Goal: Task Accomplishment & Management: Manage account settings

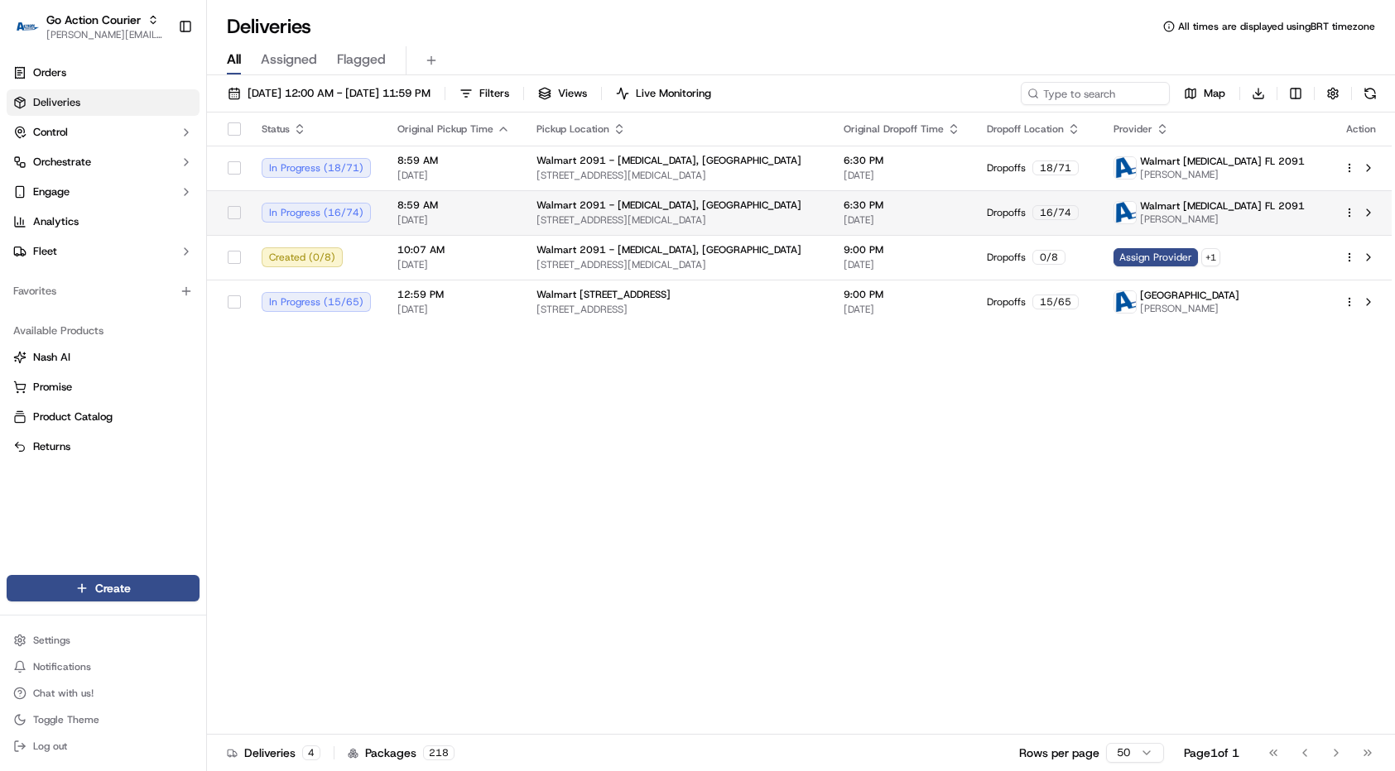
click at [595, 226] on span "[STREET_ADDRESS][MEDICAL_DATA]" at bounding box center [676, 220] width 281 height 13
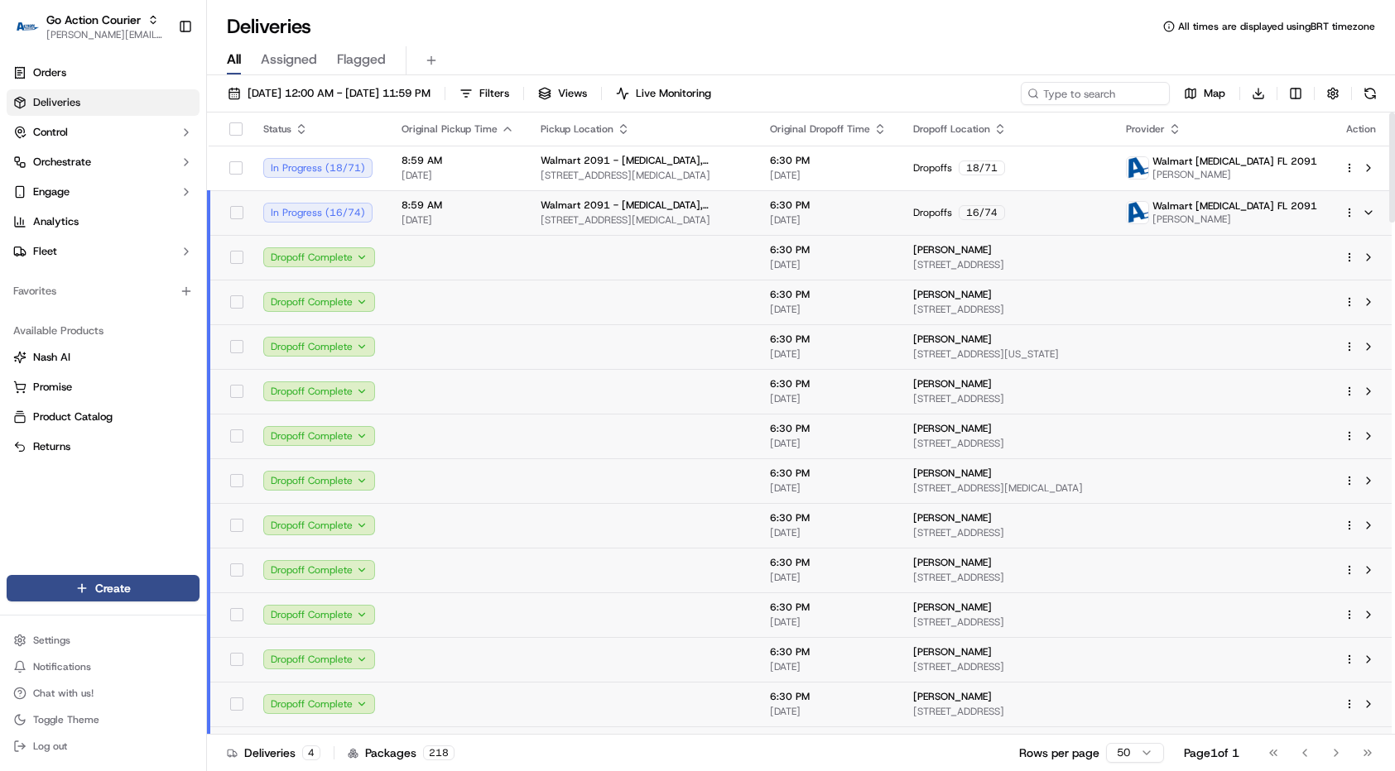
click at [561, 254] on td at bounding box center [641, 257] width 229 height 45
click at [181, 538] on div "Orders Deliveries Control Orchestrate Engage Analytics Fleet Favorites Availabl…" at bounding box center [103, 307] width 206 height 509
click at [122, 234] on link "Analytics" at bounding box center [103, 222] width 193 height 26
click at [118, 244] on button "Fleet" at bounding box center [103, 251] width 193 height 26
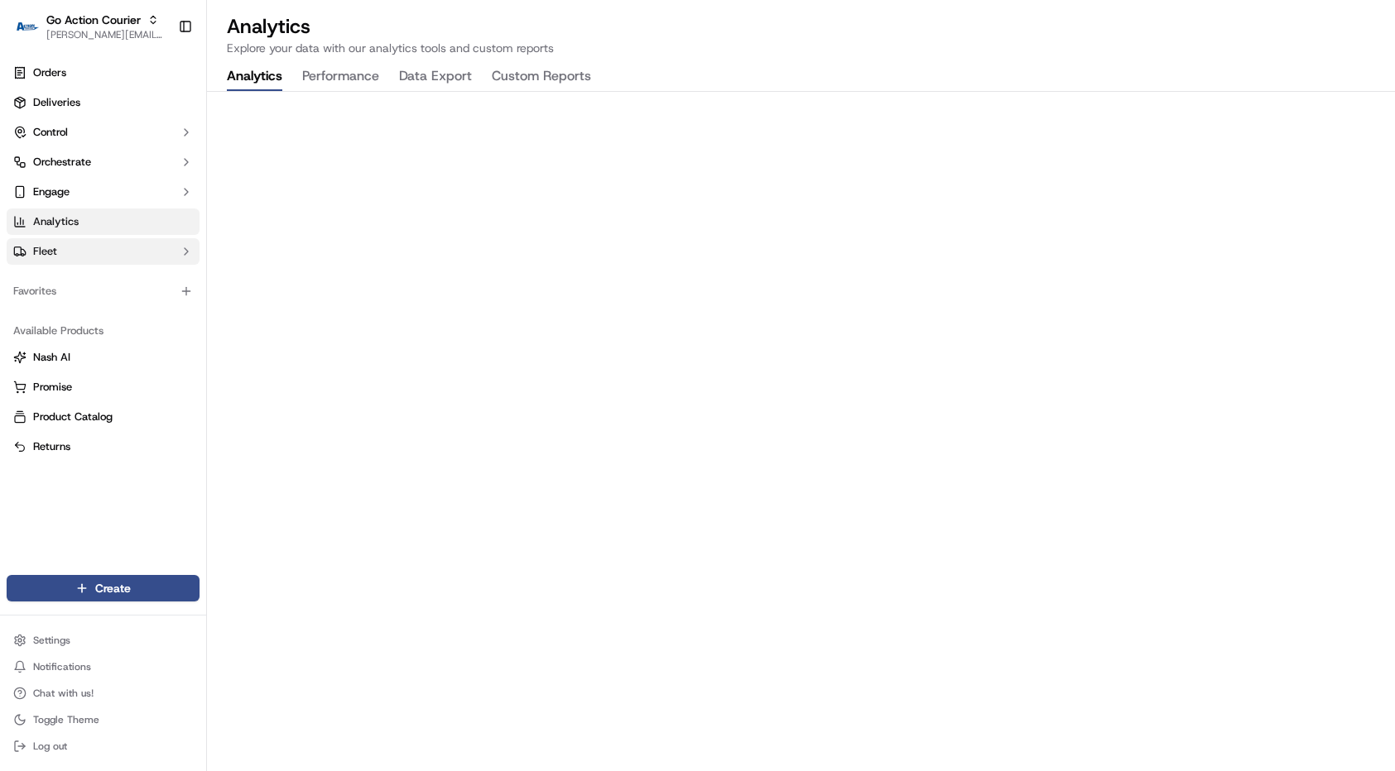
click at [115, 251] on button "Fleet" at bounding box center [103, 251] width 193 height 26
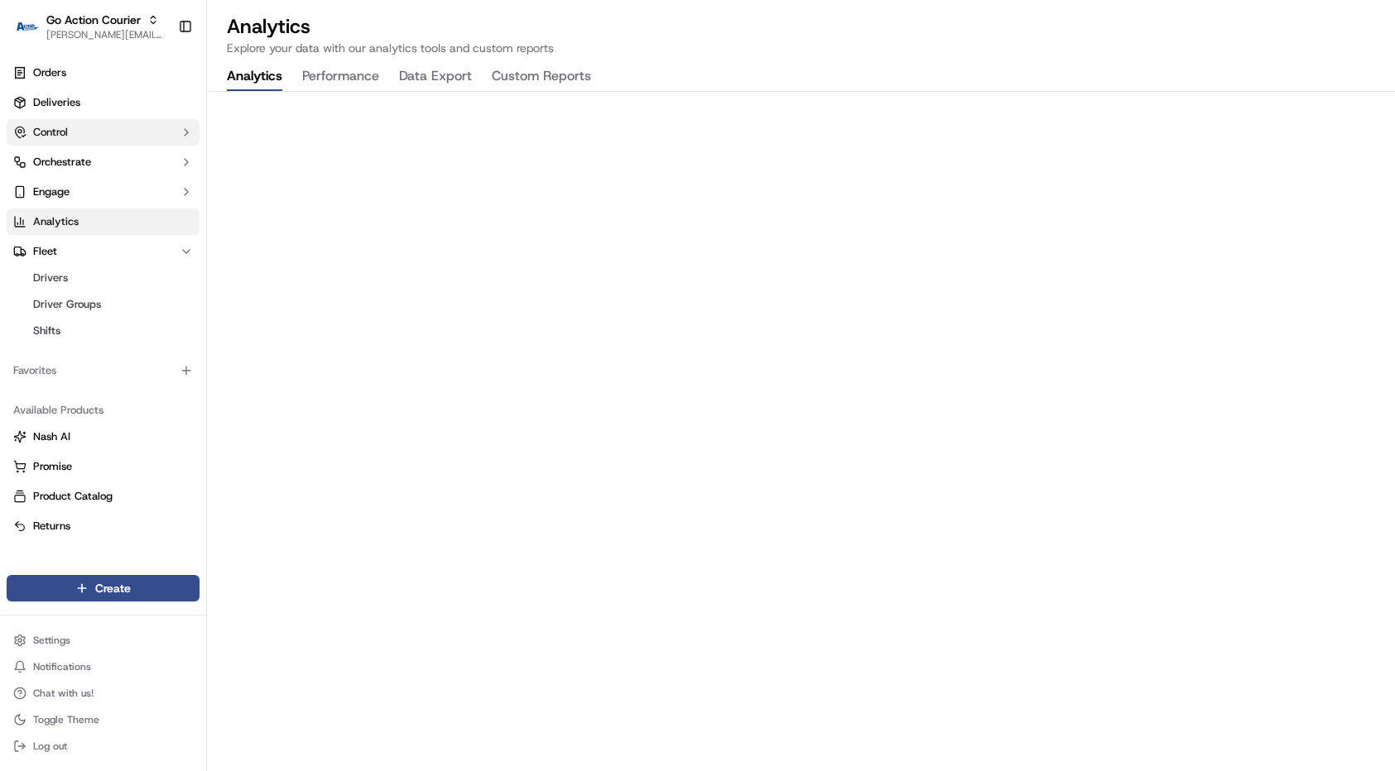
click at [94, 142] on button "Control" at bounding box center [103, 132] width 193 height 26
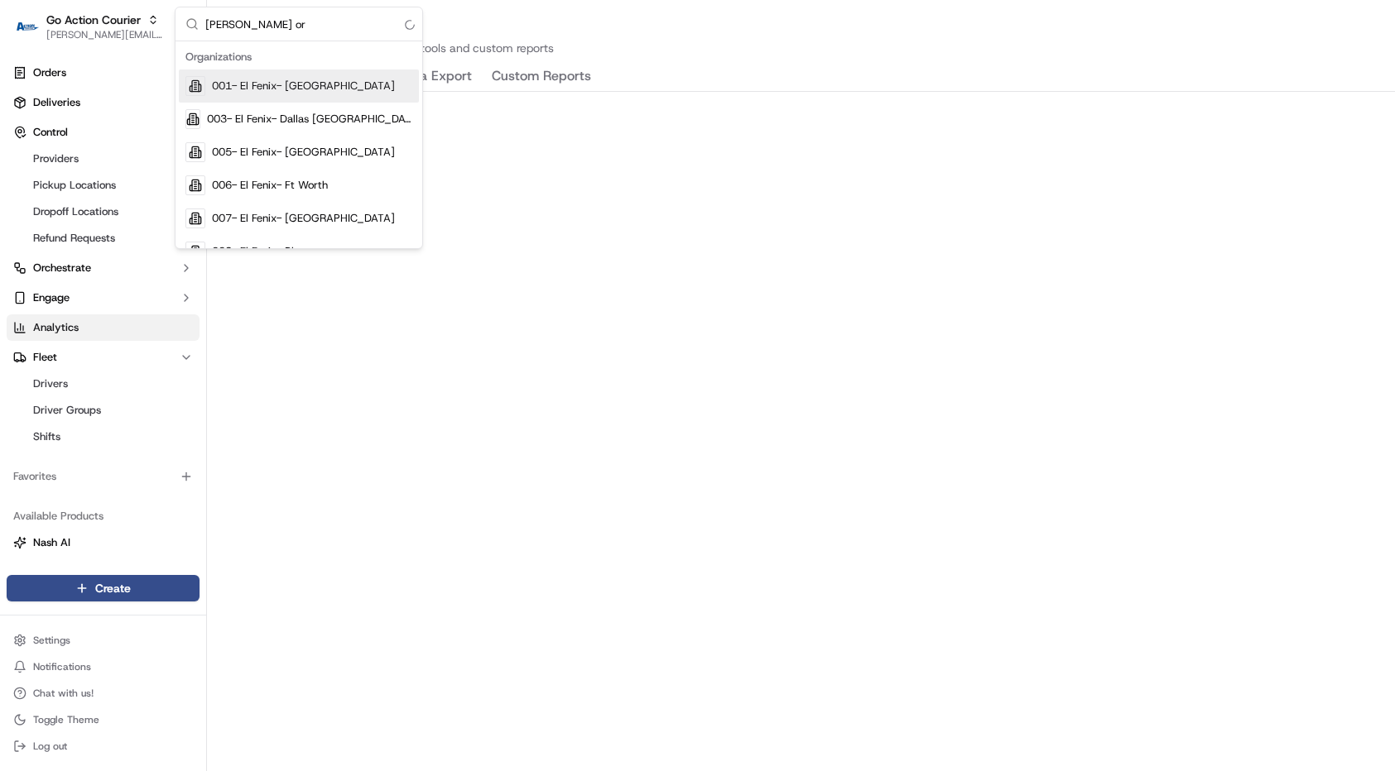
type input "[PERSON_NAME] org"
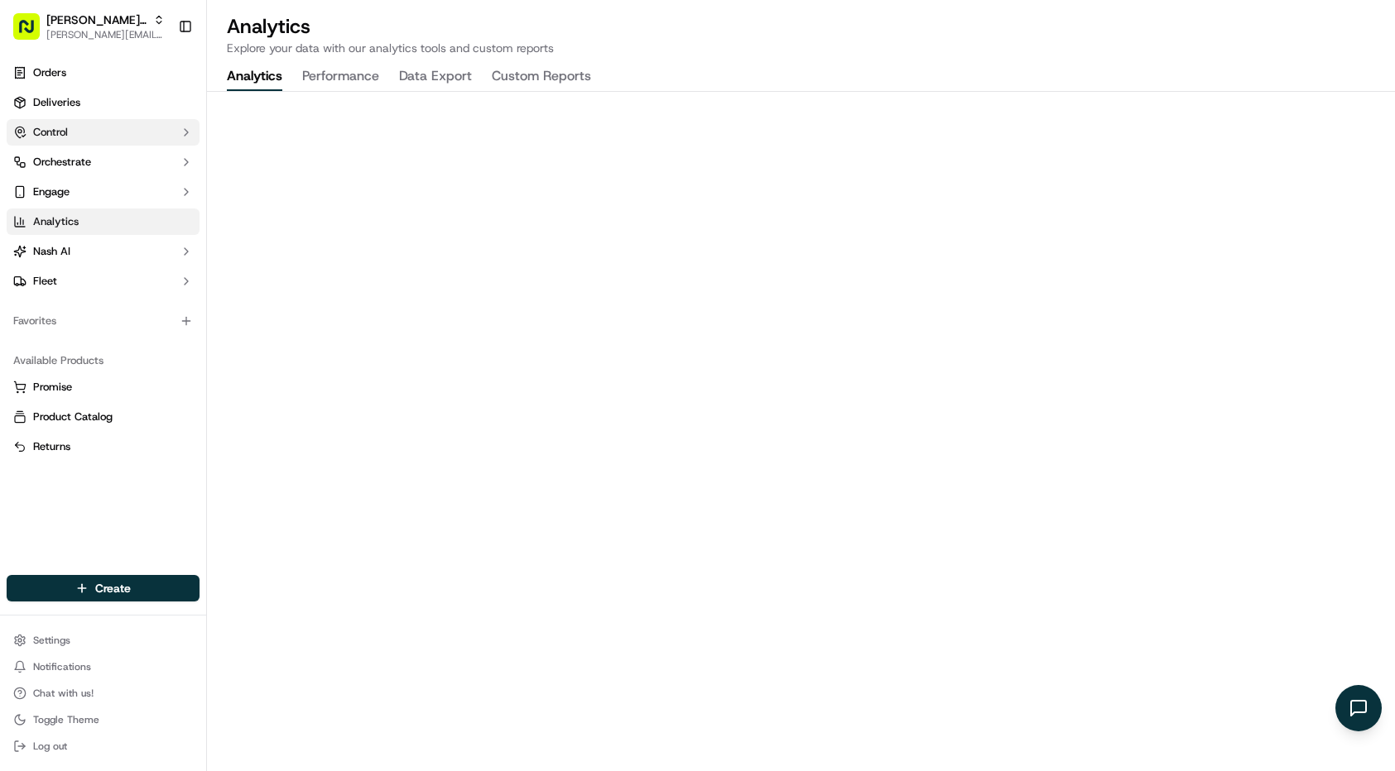
click at [91, 142] on button "Control" at bounding box center [103, 132] width 193 height 26
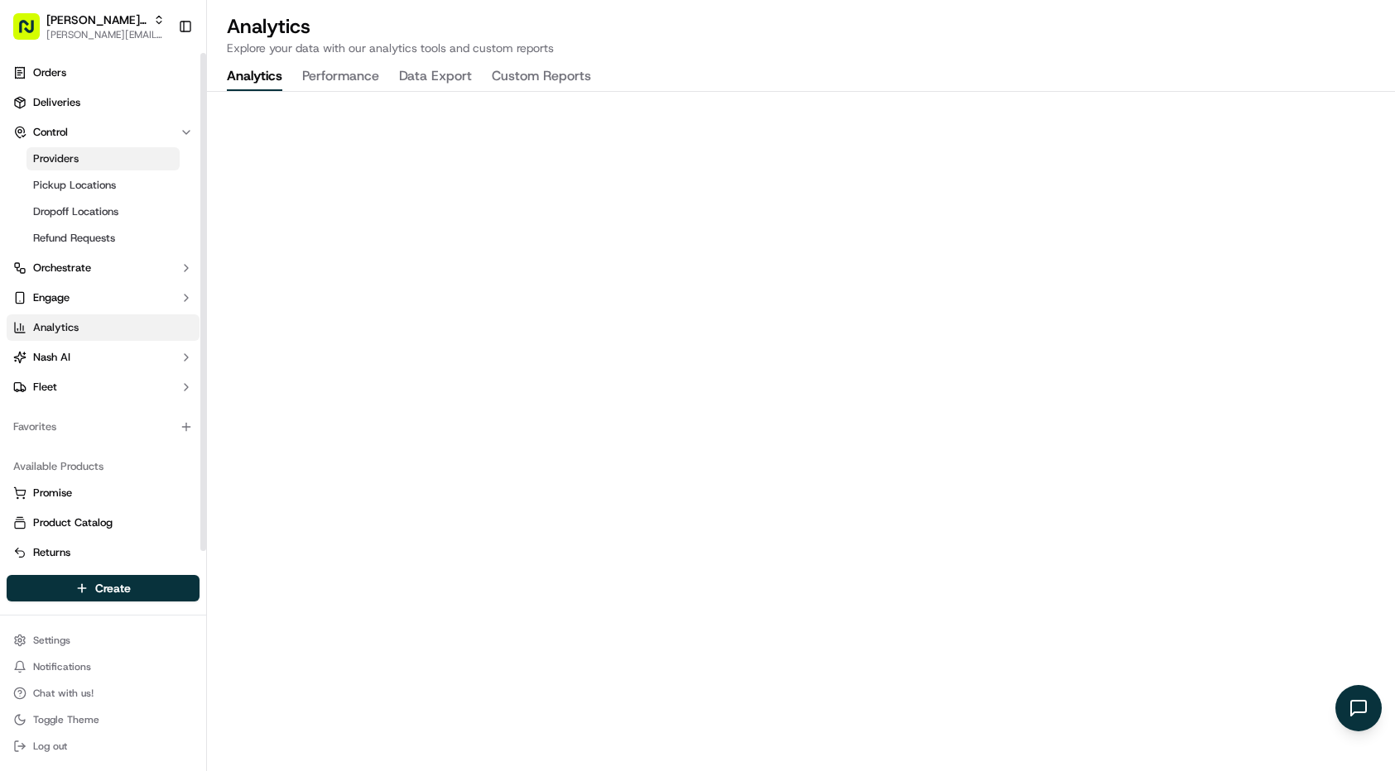
click at [89, 151] on link "Providers" at bounding box center [102, 158] width 153 height 23
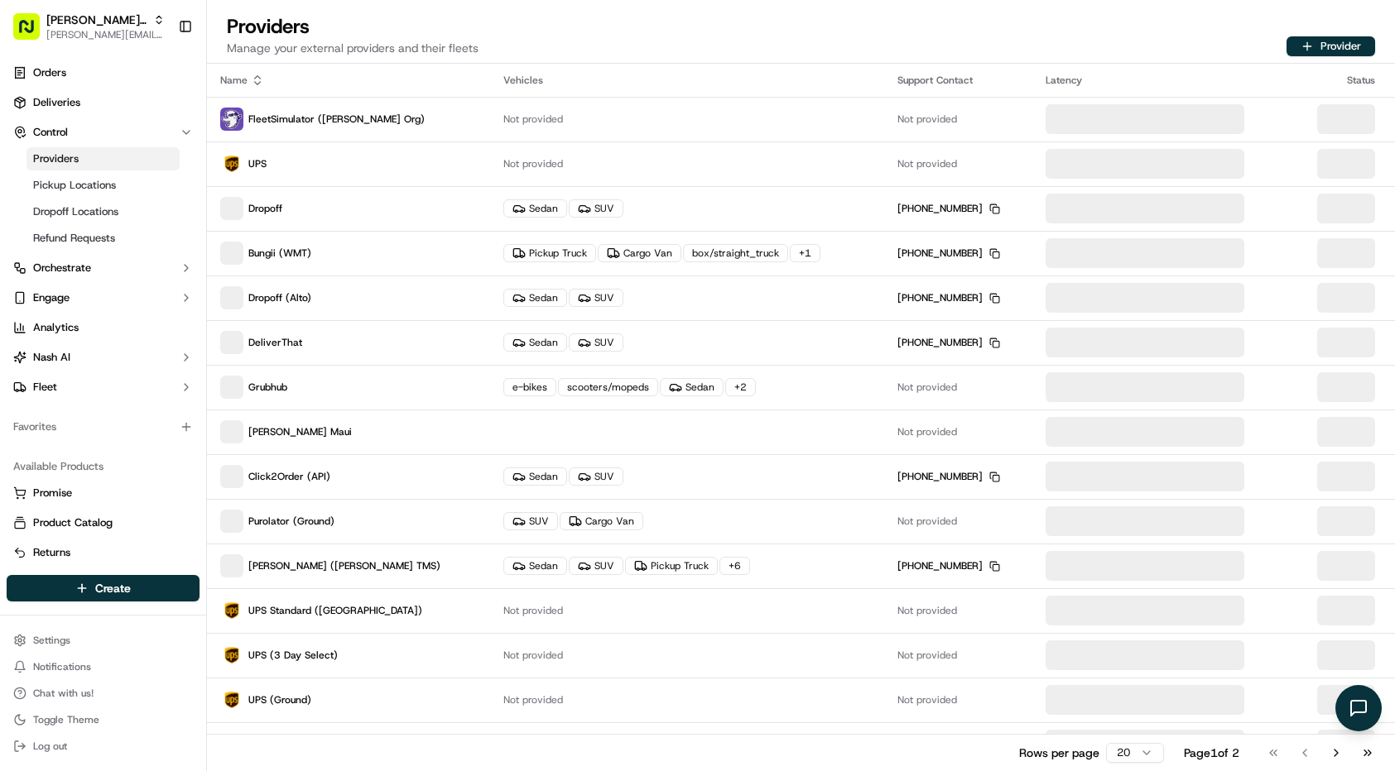
click at [1174, 46] on div "Providers Manage your external providers and their fleets Provider" at bounding box center [801, 38] width 1188 height 50
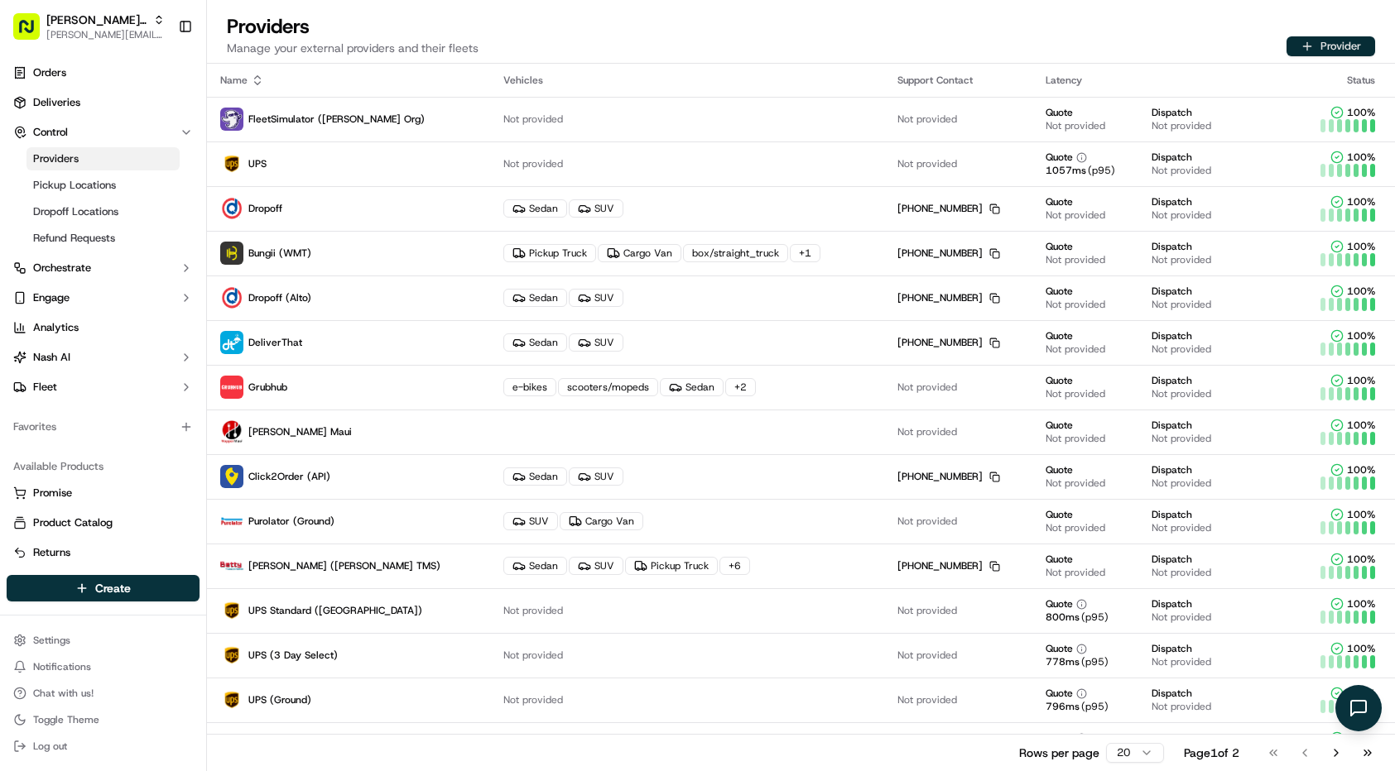
click at [1330, 43] on button "Provider" at bounding box center [1330, 46] width 89 height 20
click at [109, 397] on button "Fleet" at bounding box center [103, 387] width 193 height 26
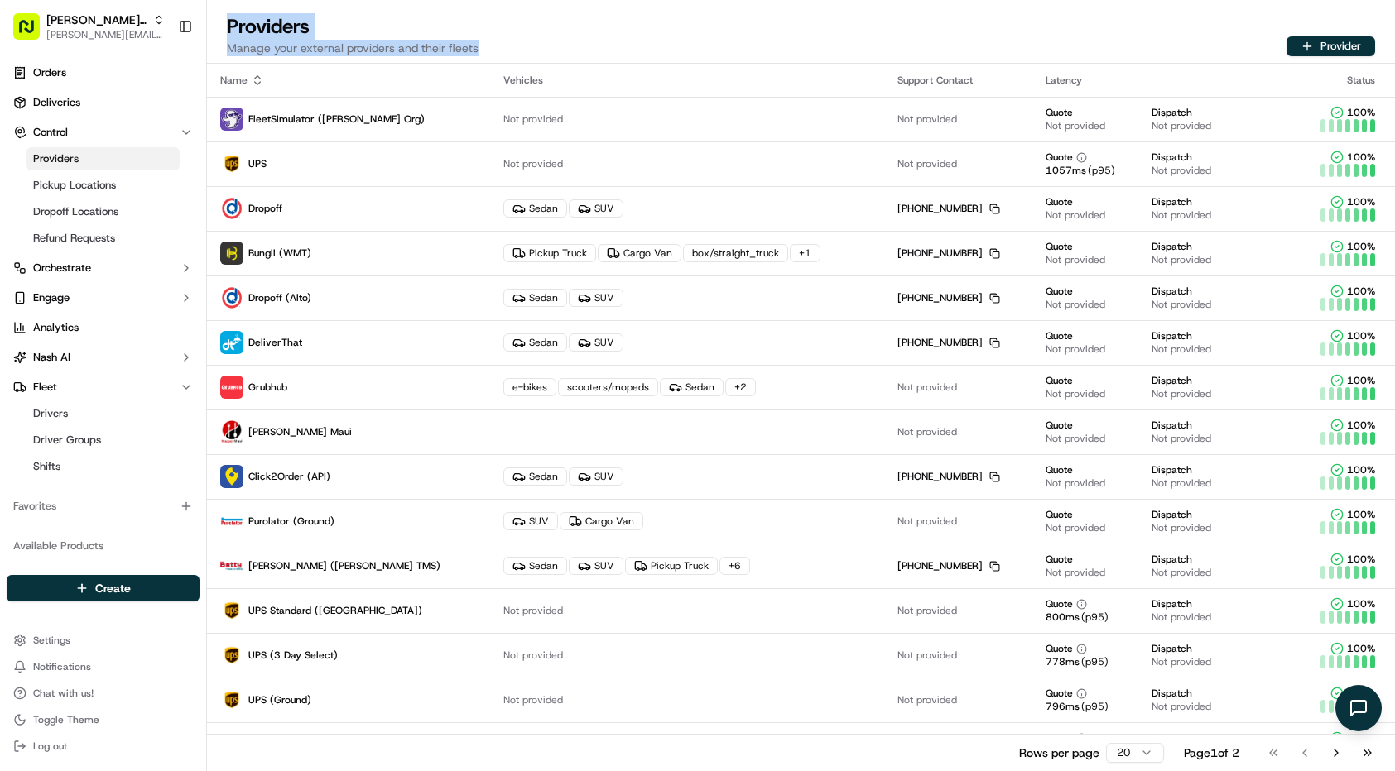
drag, startPoint x: 217, startPoint y: 27, endPoint x: 496, endPoint y: 41, distance: 279.3
click at [496, 41] on div "Providers Manage your external providers and their fleets Provider" at bounding box center [801, 38] width 1188 height 50
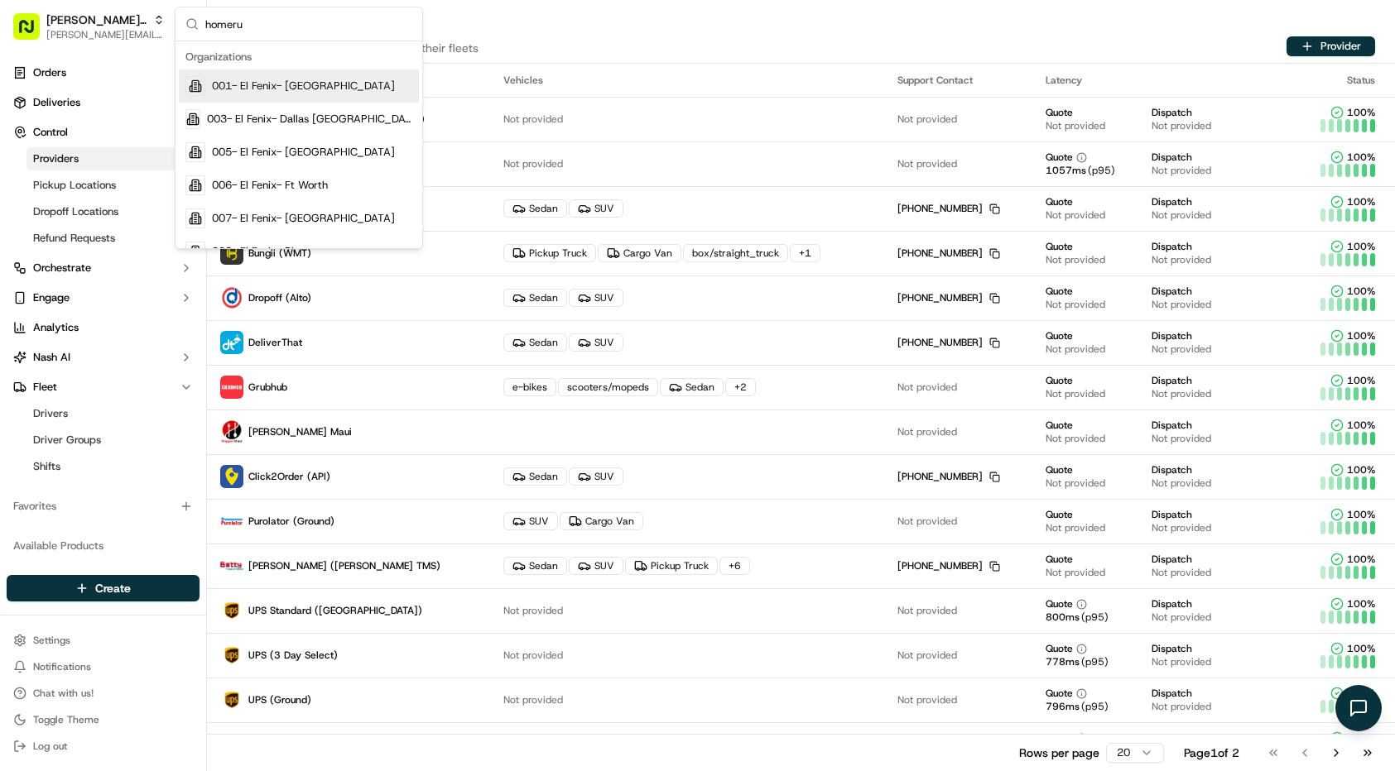
type input "homerun"
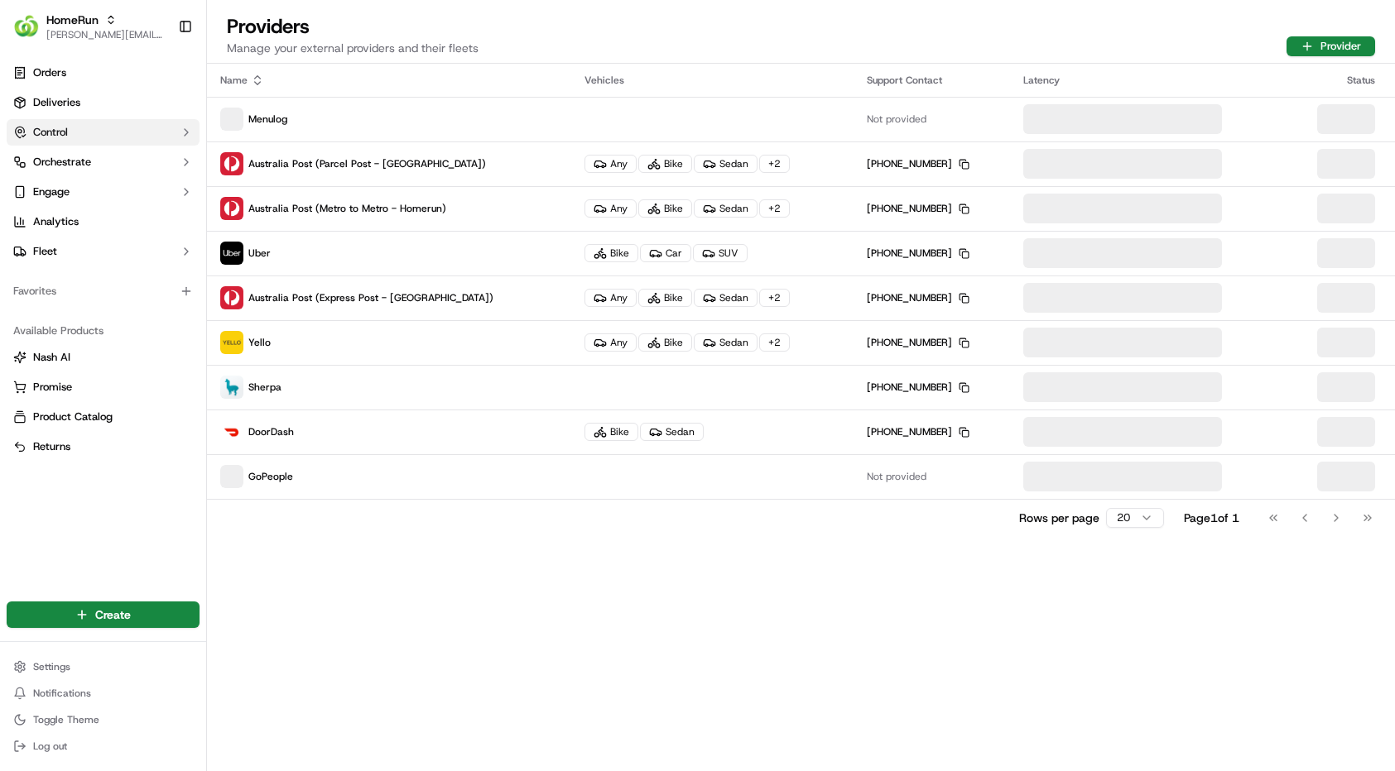
click at [97, 127] on button "Control" at bounding box center [103, 132] width 193 height 26
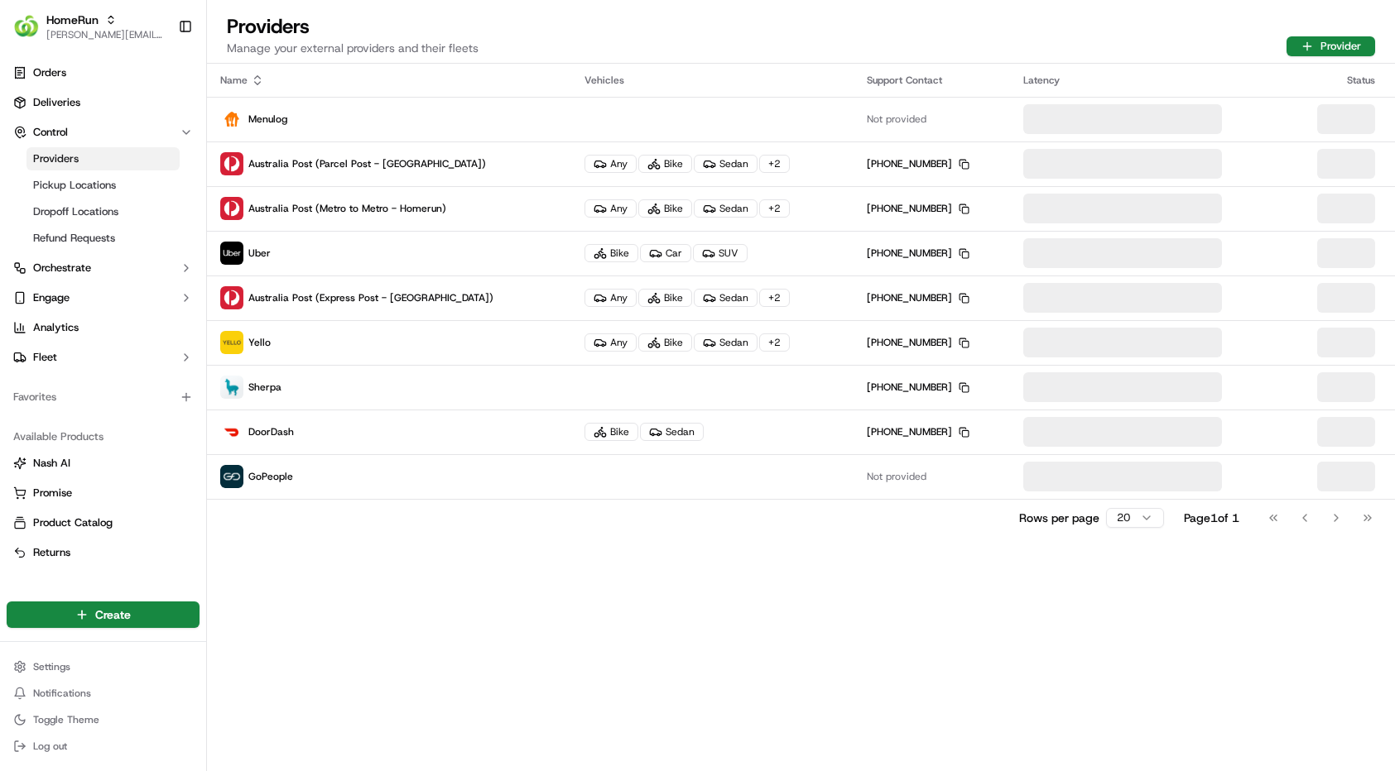
click at [89, 156] on link "Providers" at bounding box center [102, 158] width 153 height 23
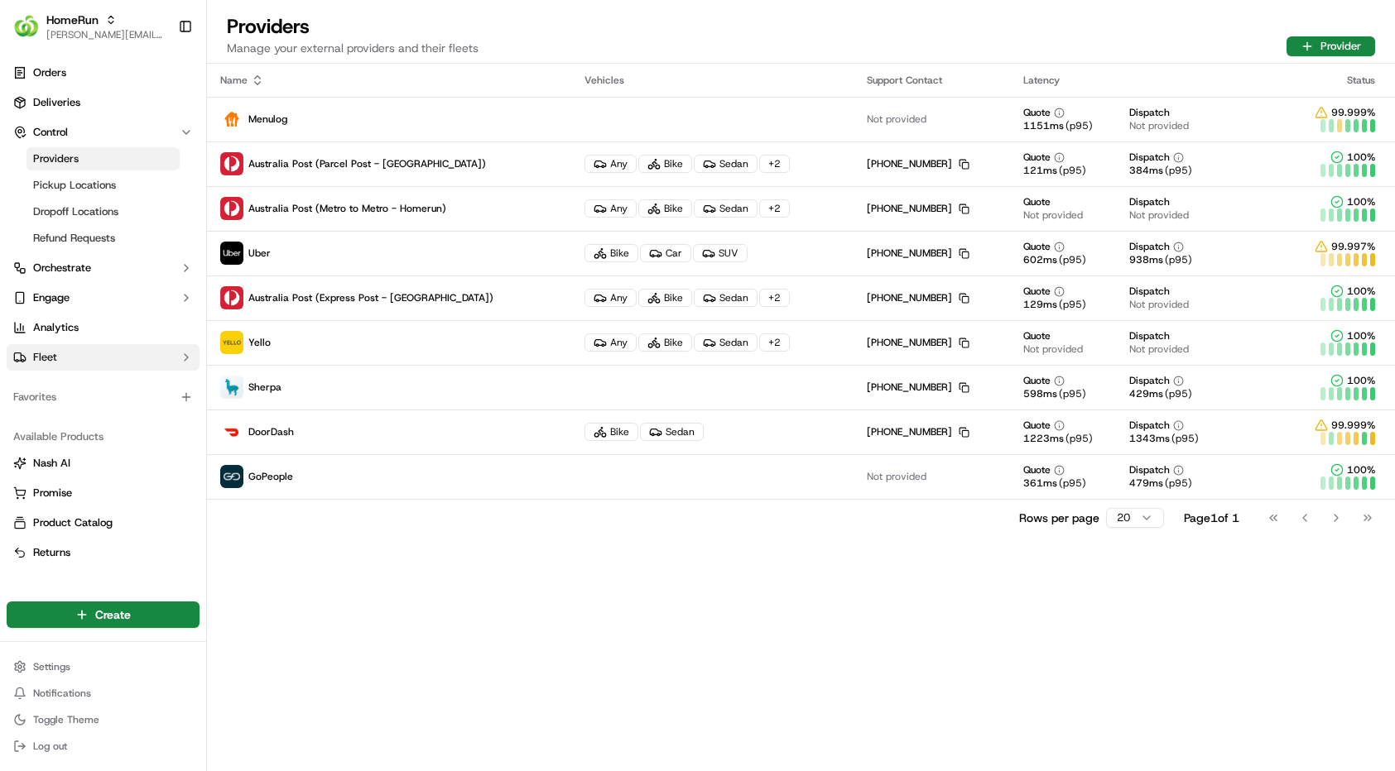
click at [54, 363] on span "Fleet" at bounding box center [45, 357] width 24 height 15
click at [69, 390] on link "Drivers" at bounding box center [102, 383] width 153 height 23
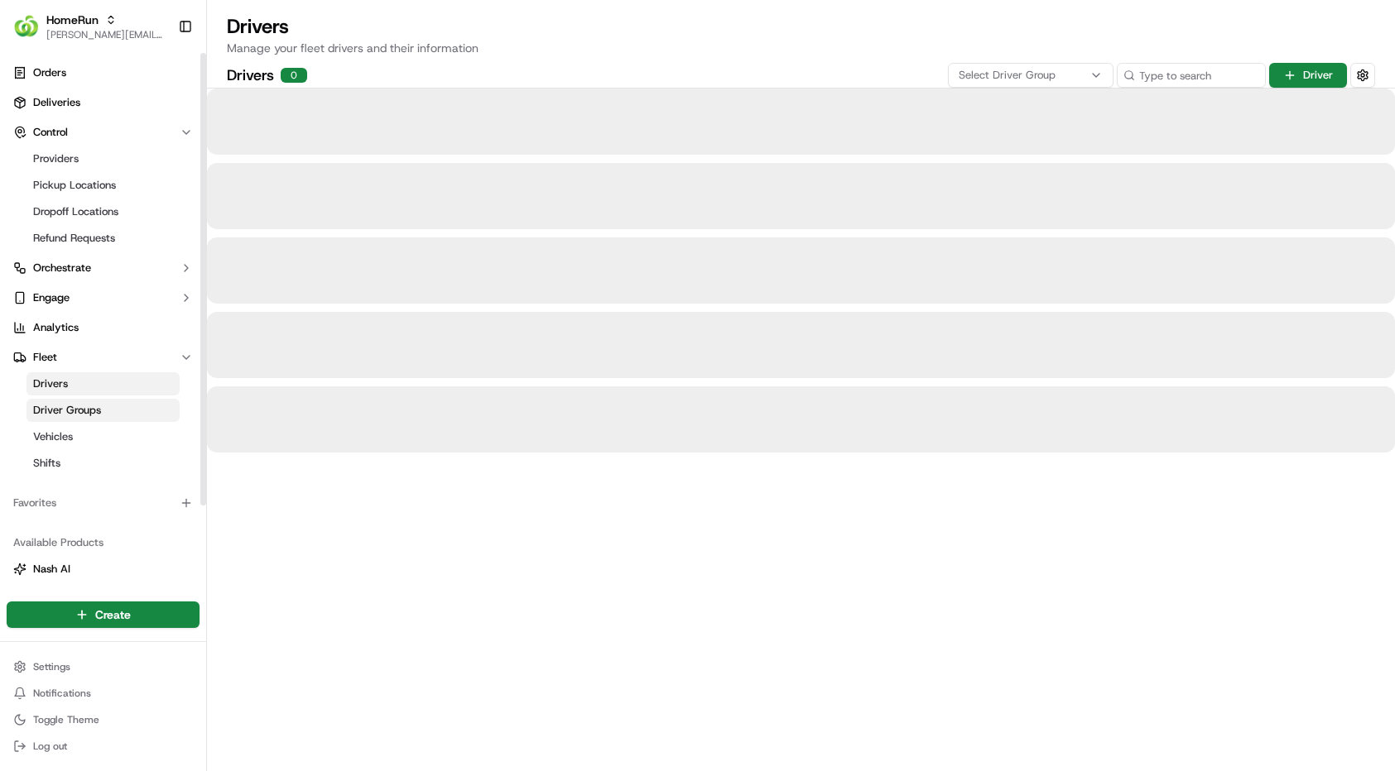
click at [69, 400] on link "Driver Groups" at bounding box center [102, 410] width 153 height 23
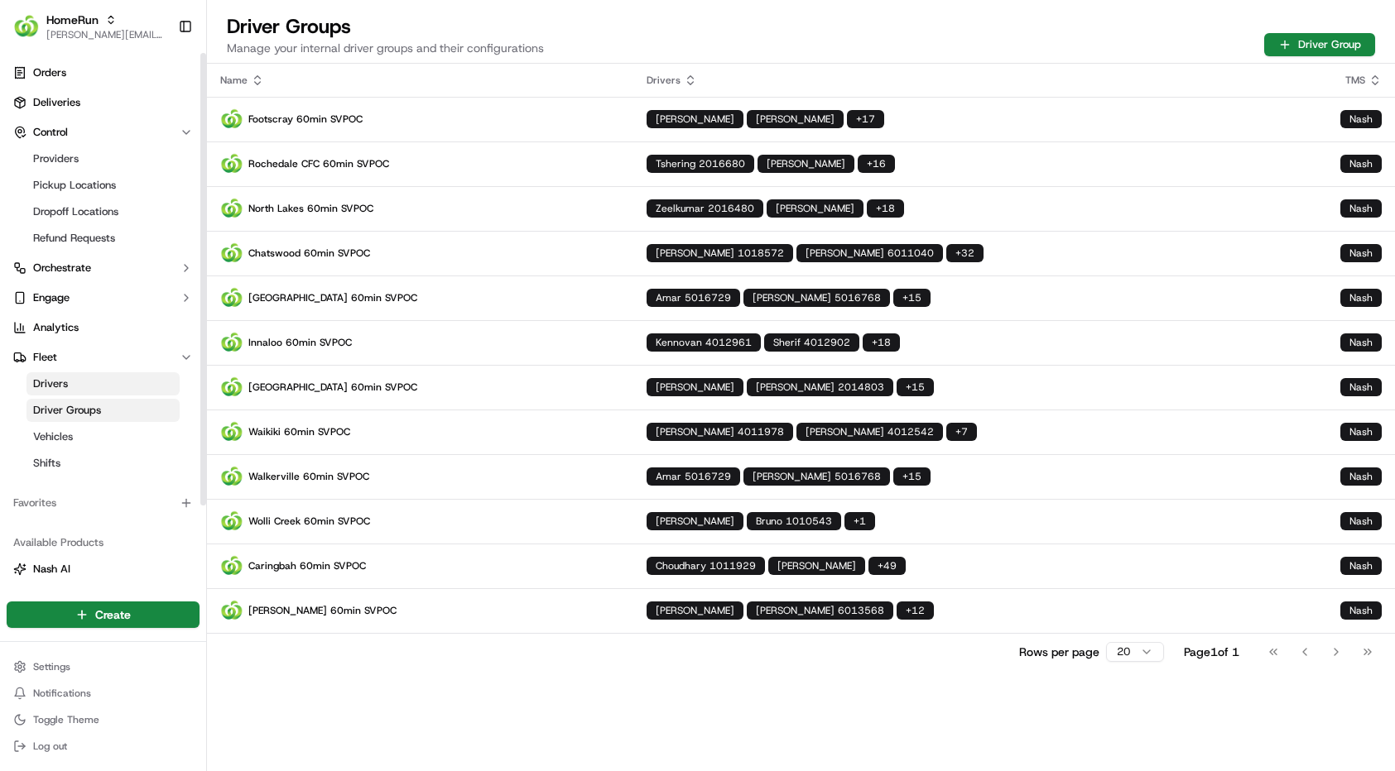
click at [94, 173] on ul "Providers Pickup Locations Dropoff Locations Refund Requests" at bounding box center [104, 199] width 170 height 106
click at [98, 163] on link "Providers" at bounding box center [102, 158] width 153 height 23
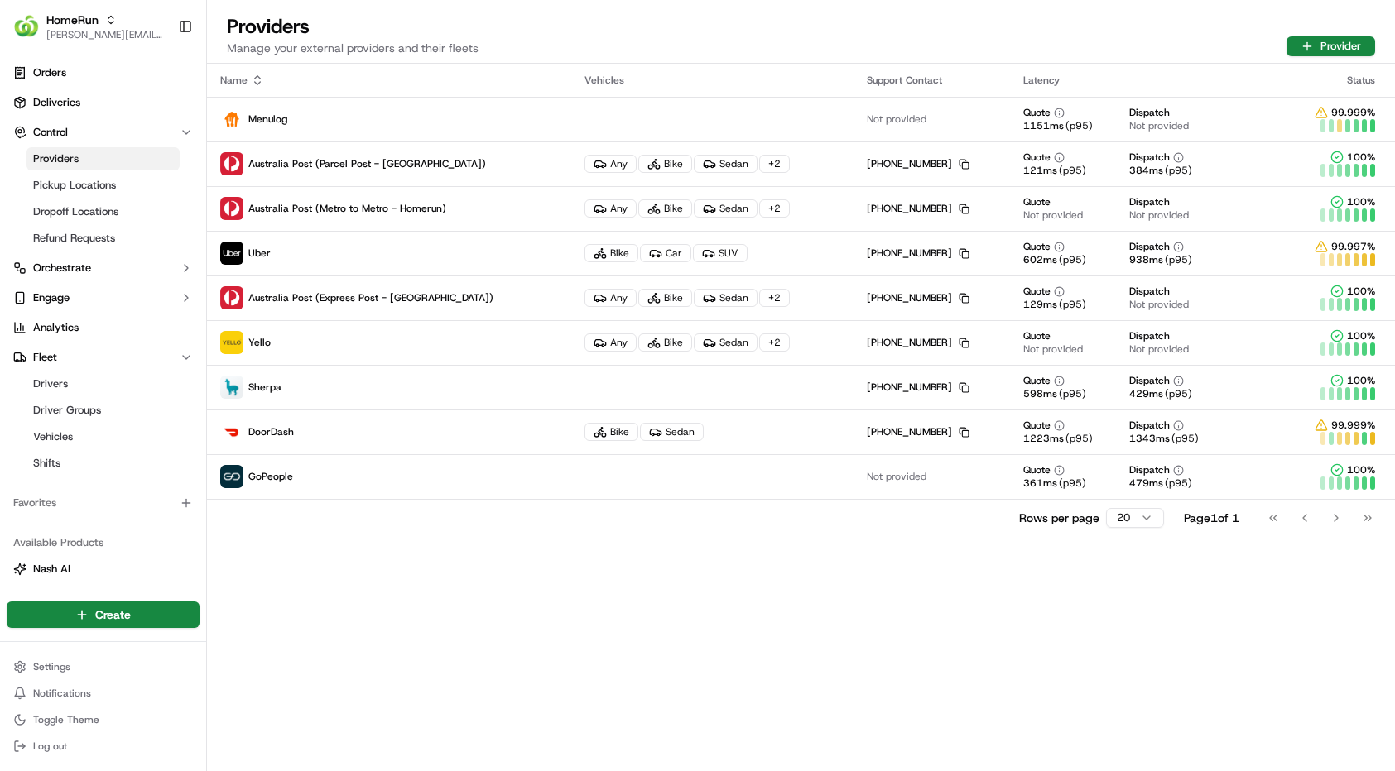
click at [1135, 516] on html "HomeRun [PERSON_NAME][EMAIL_ADDRESS][DOMAIN_NAME] Toggle Sidebar Orders Deliver…" at bounding box center [697, 385] width 1395 height 771
click at [920, 571] on html "HomeRun [PERSON_NAME][EMAIL_ADDRESS][DOMAIN_NAME] Toggle Sidebar Orders Deliver…" at bounding box center [697, 385] width 1395 height 771
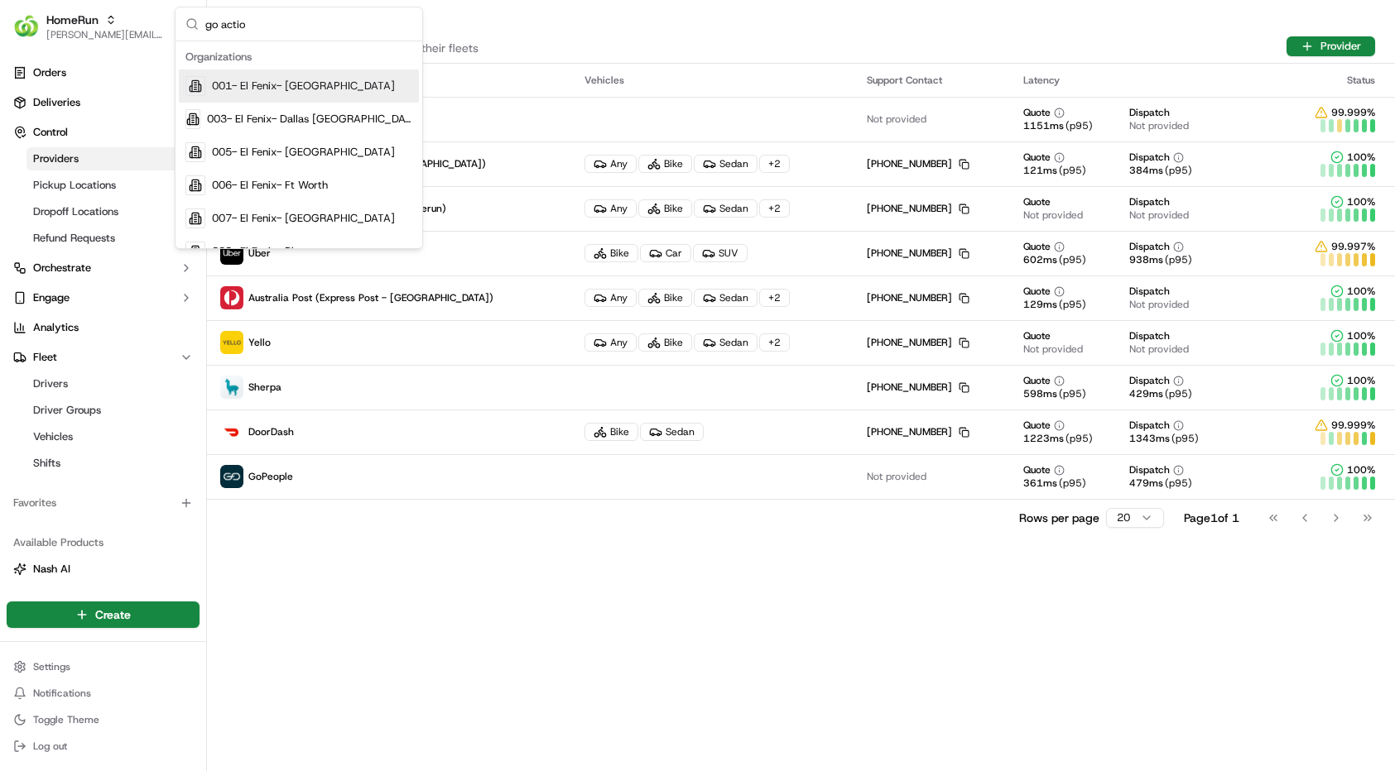
type input "go action"
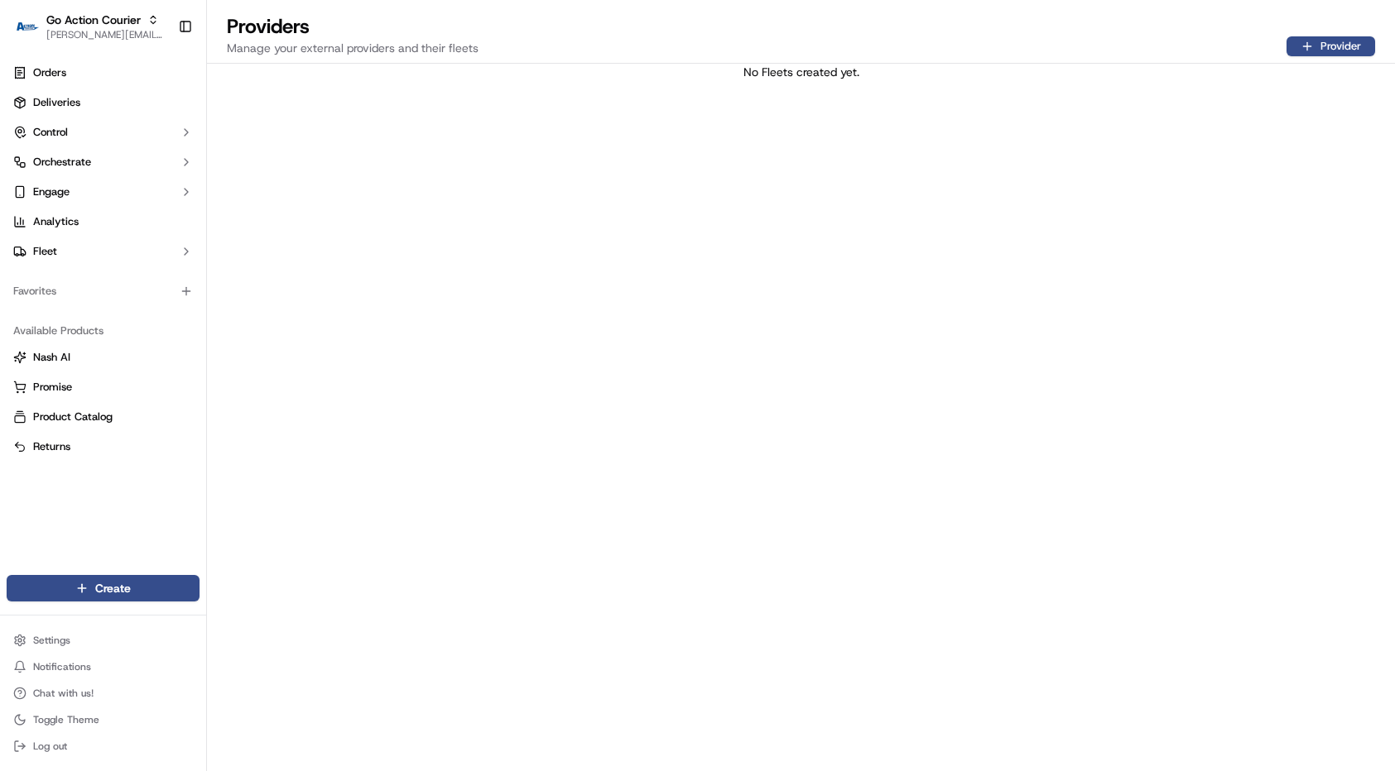
click at [617, 420] on div "No Fleets created yet." at bounding box center [801, 418] width 1188 height 708
click at [94, 258] on button "Fleet" at bounding box center [103, 251] width 193 height 26
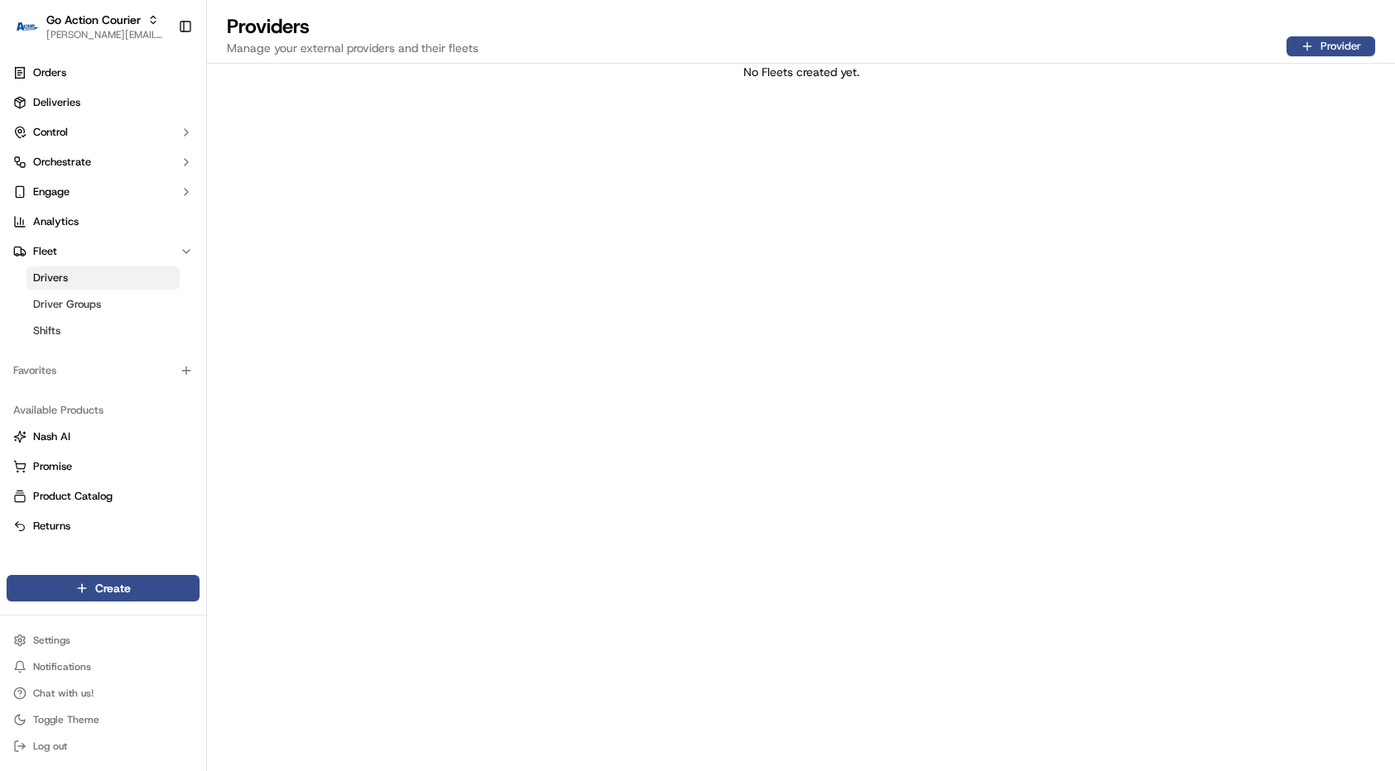
click at [95, 281] on link "Drivers" at bounding box center [102, 278] width 153 height 23
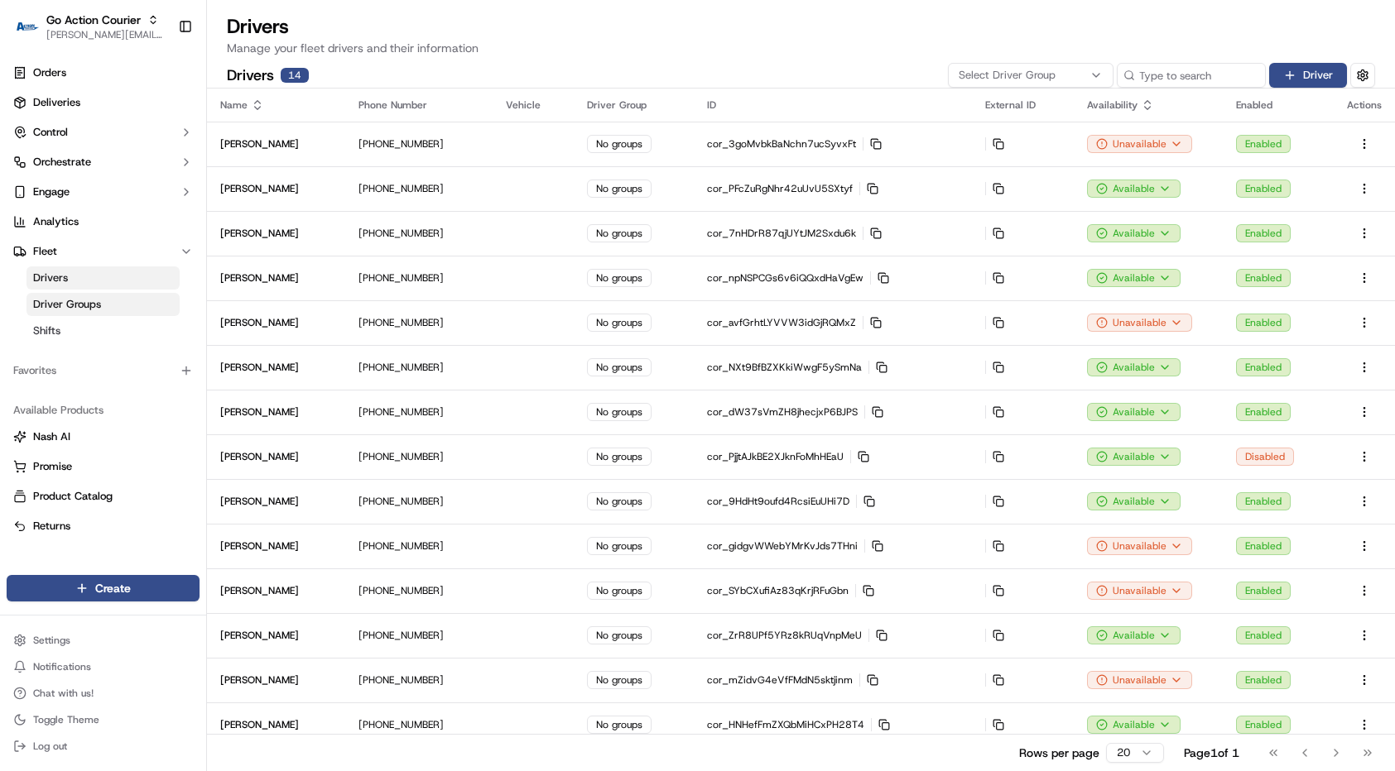
click at [87, 297] on span "Driver Groups" at bounding box center [67, 304] width 68 height 15
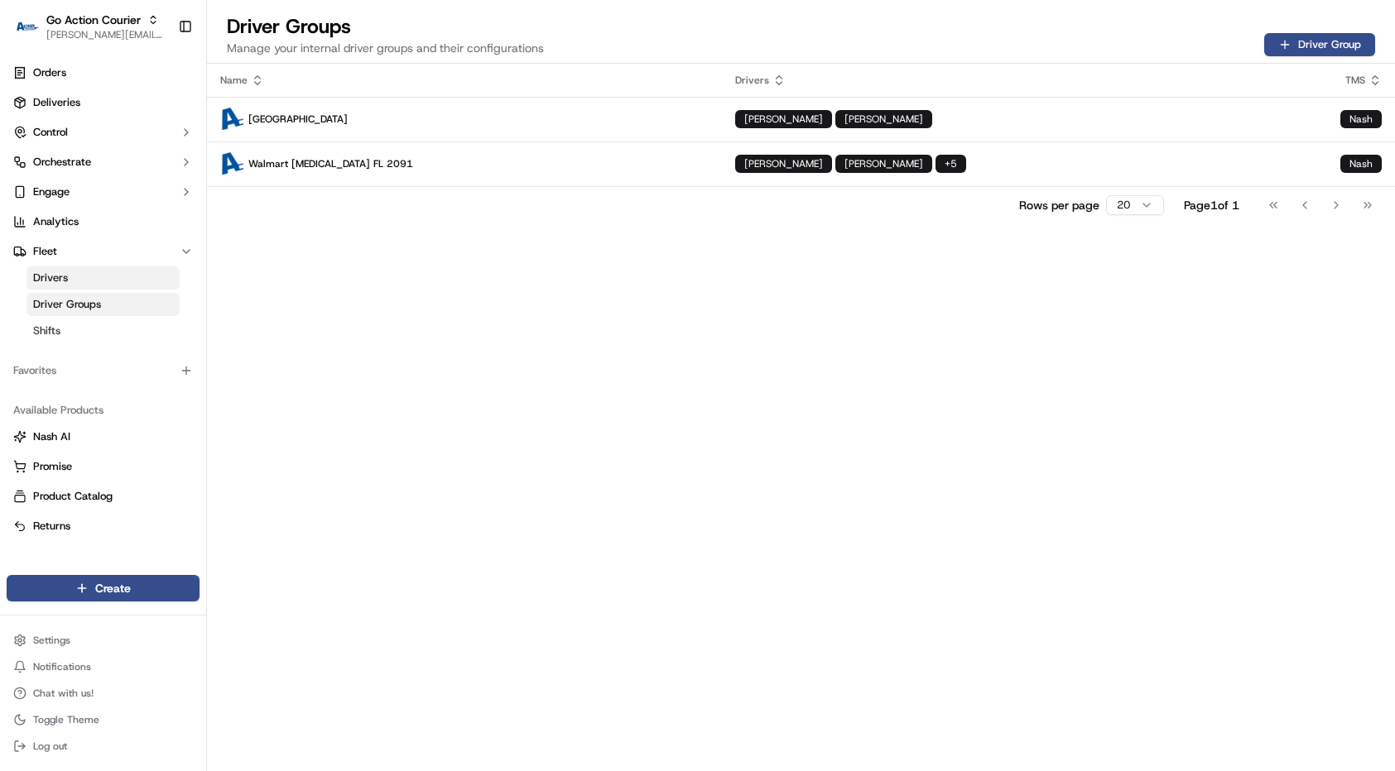
click at [86, 281] on link "Drivers" at bounding box center [102, 278] width 153 height 23
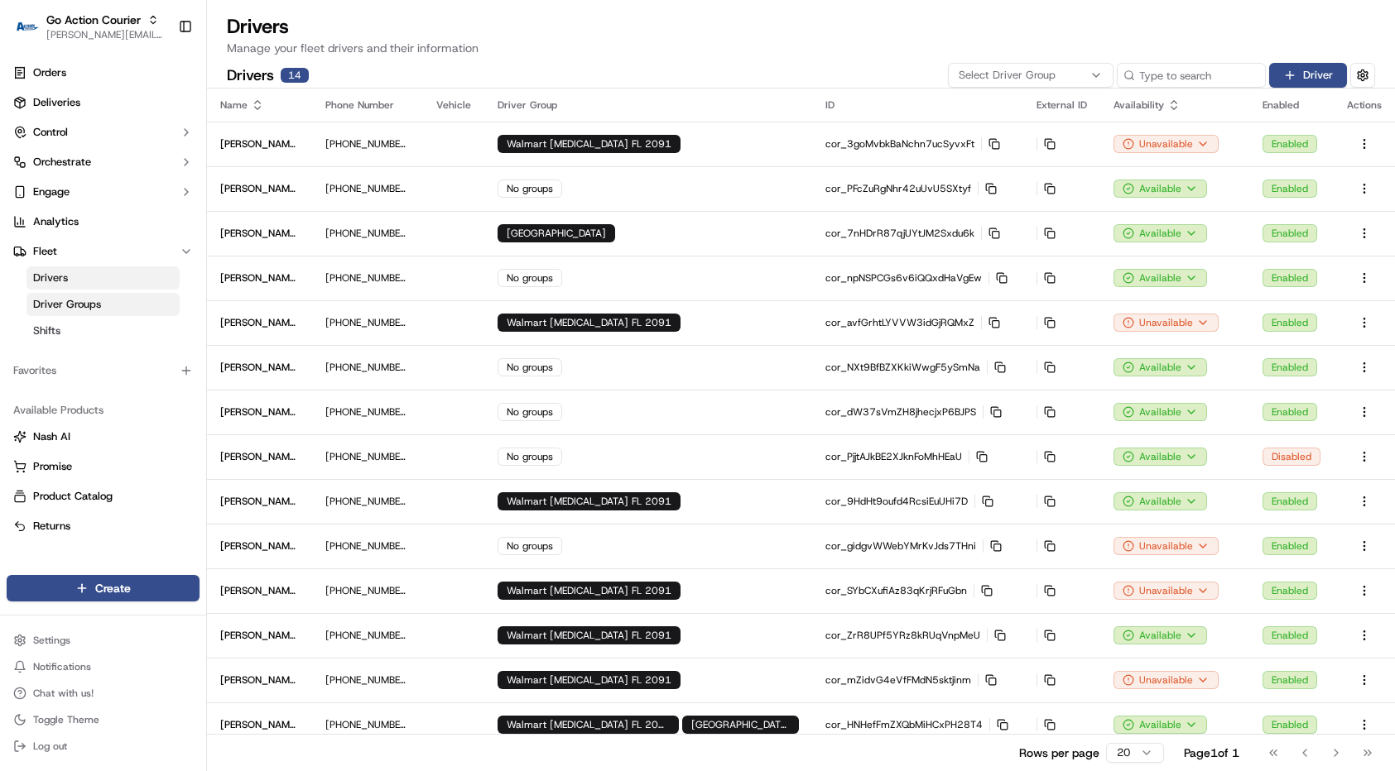
click at [92, 311] on span "Driver Groups" at bounding box center [67, 304] width 68 height 15
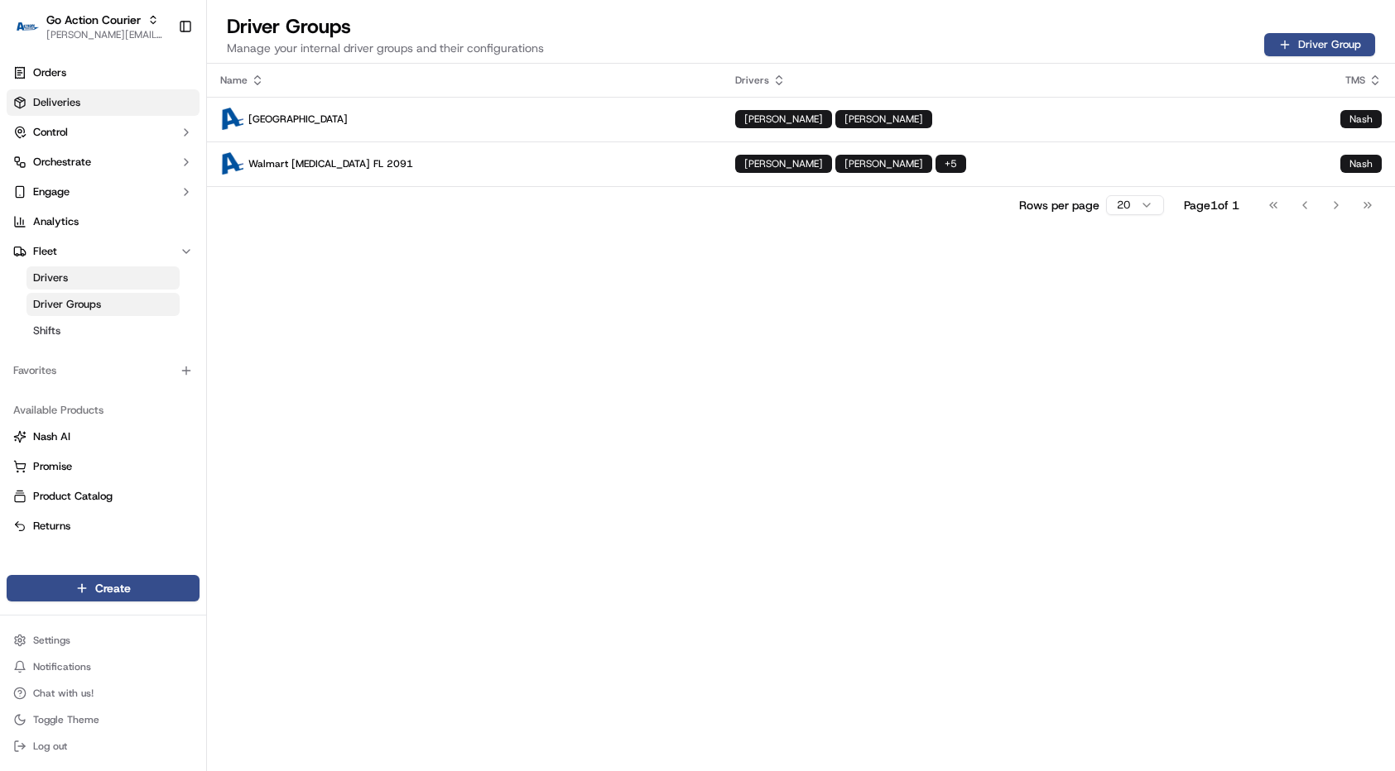
click at [98, 98] on link "Deliveries" at bounding box center [103, 102] width 193 height 26
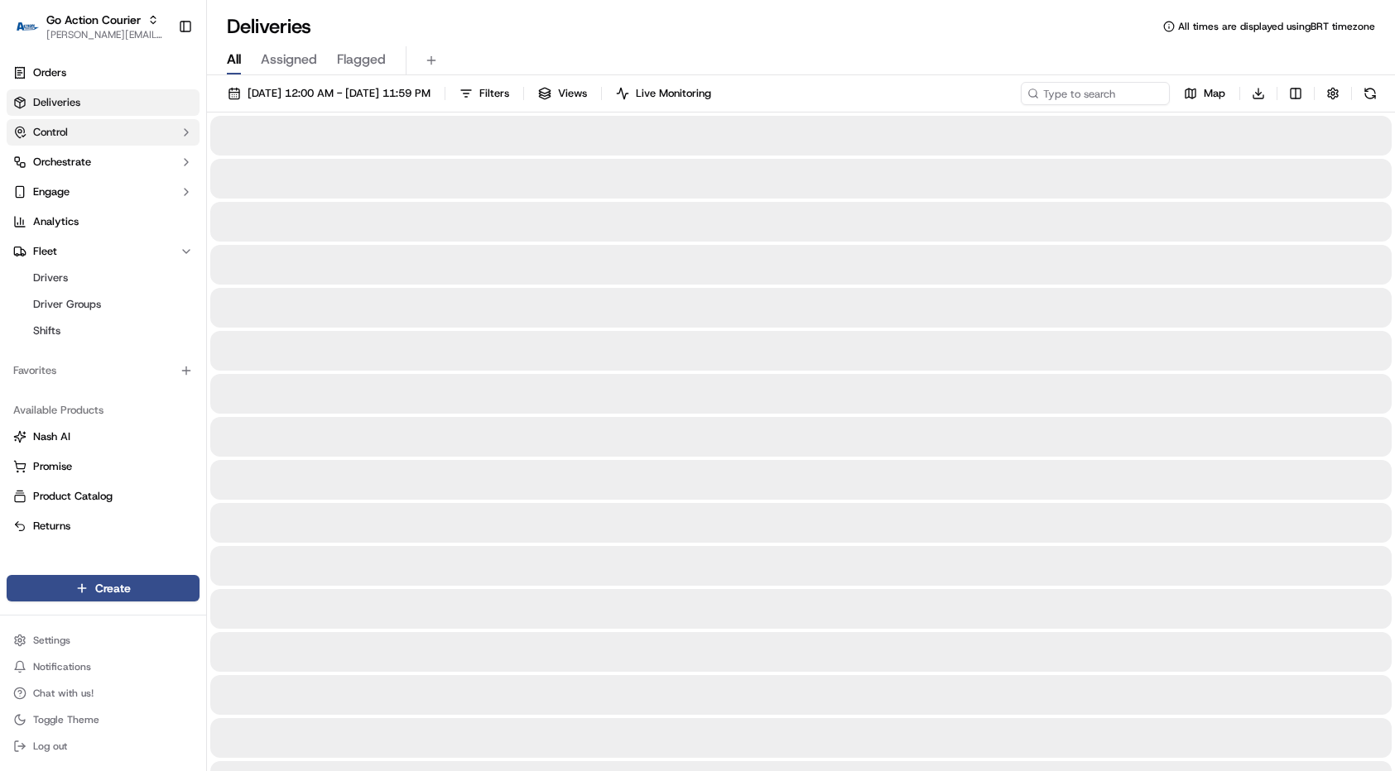
click at [100, 137] on button "Control" at bounding box center [103, 132] width 193 height 26
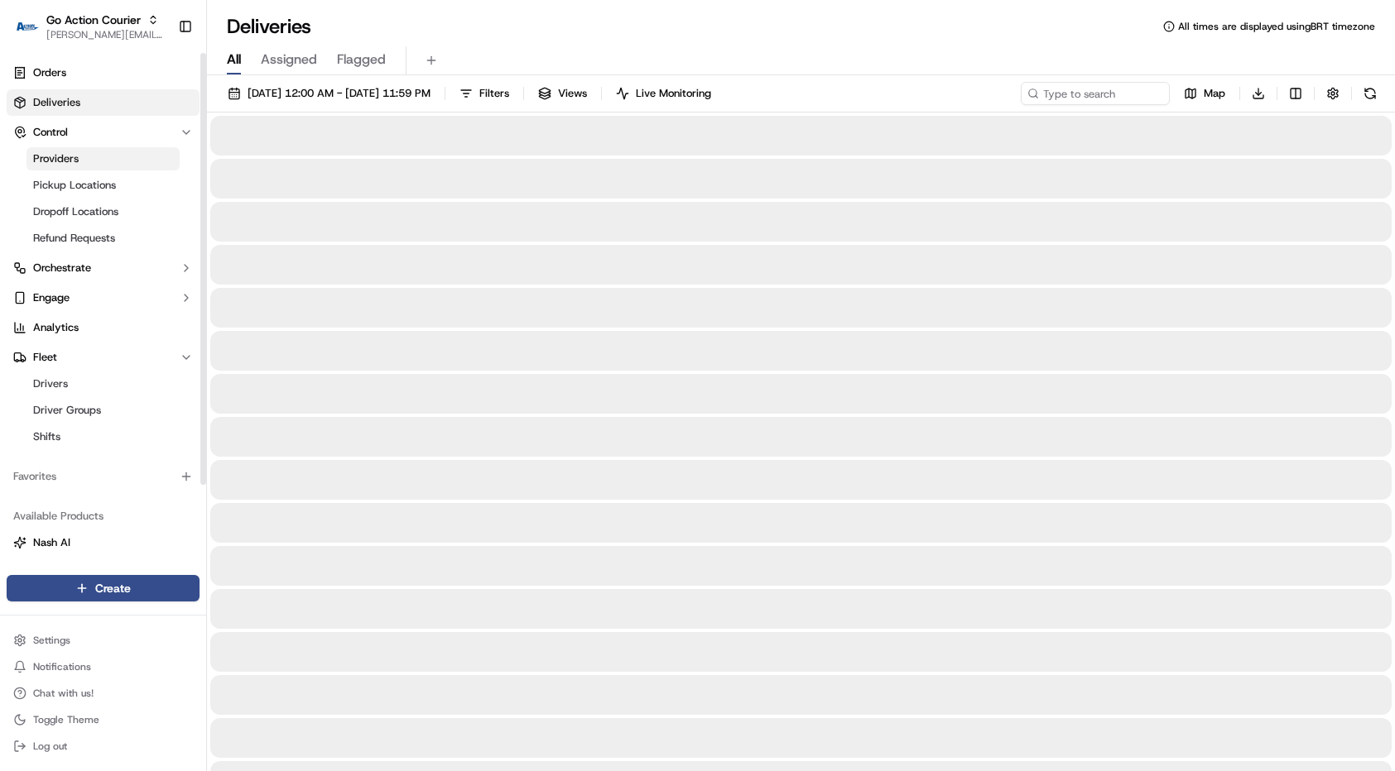
click at [98, 159] on link "Providers" at bounding box center [102, 158] width 153 height 23
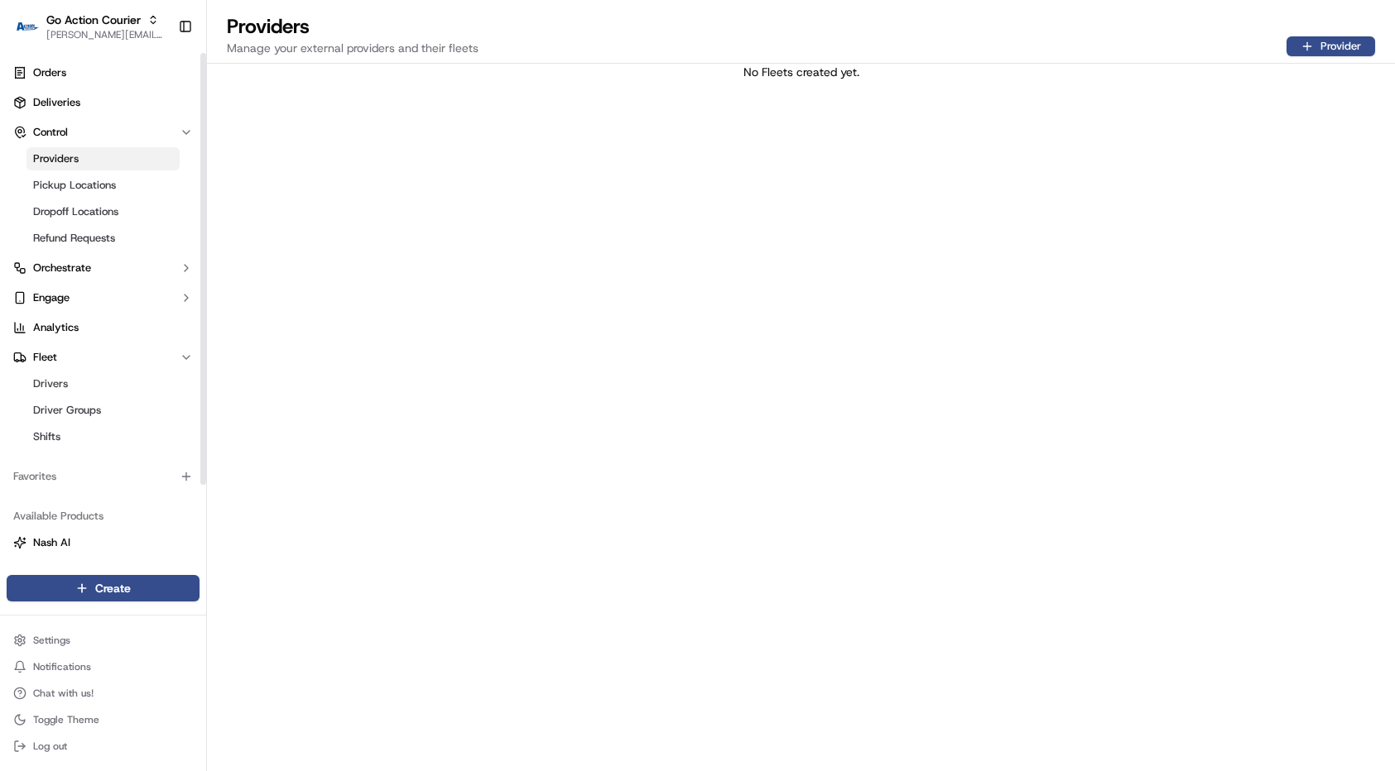
drag, startPoint x: 604, startPoint y: 119, endPoint x: 726, endPoint y: 94, distance: 124.2
click at [604, 119] on div "No Fleets created yet." at bounding box center [801, 418] width 1188 height 708
click at [830, 90] on div "No Fleets created yet." at bounding box center [801, 418] width 1188 height 708
click at [810, 83] on div "No Fleets created yet." at bounding box center [801, 418] width 1188 height 708
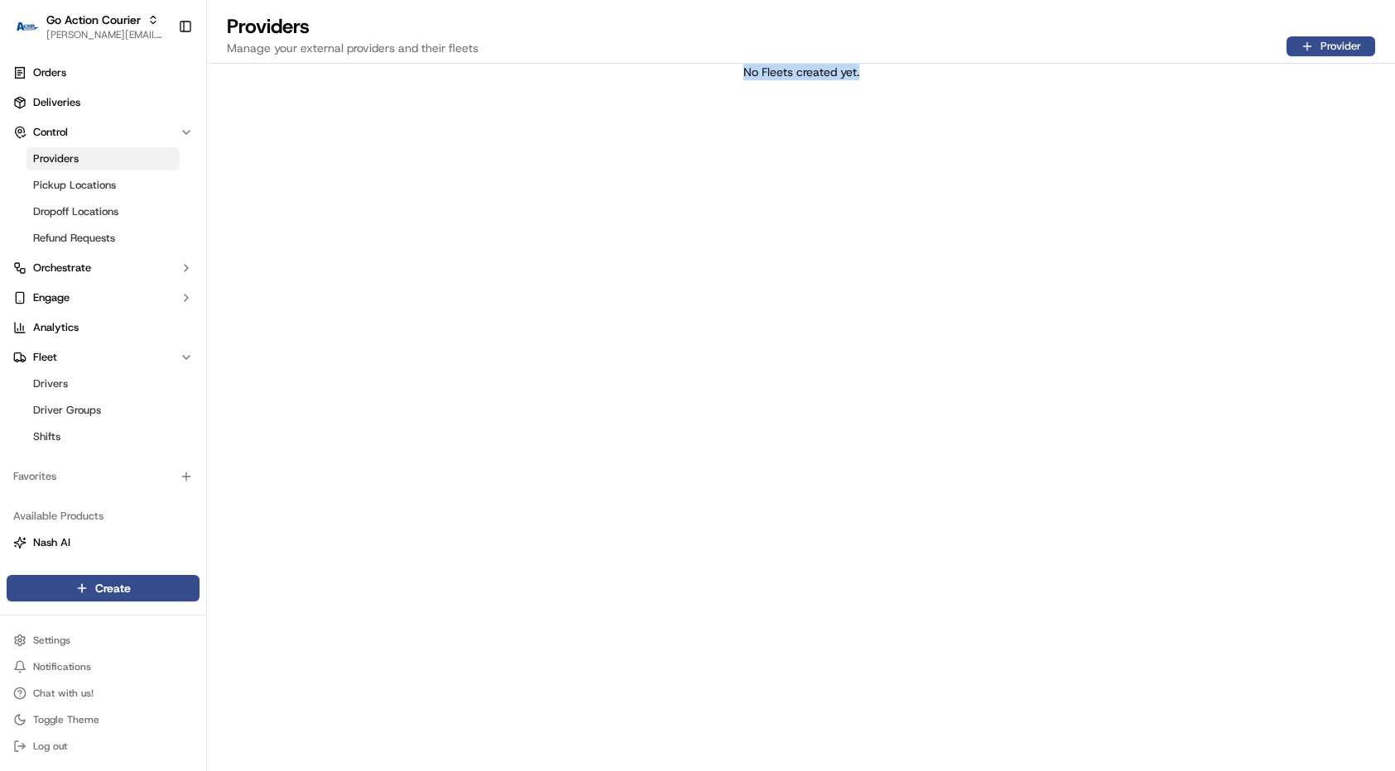
click at [810, 83] on div "No Fleets created yet." at bounding box center [801, 418] width 1188 height 708
drag, startPoint x: 208, startPoint y: 372, endPoint x: 148, endPoint y: 375, distance: 59.7
click at [207, 372] on div "No Fleets created yet." at bounding box center [801, 418] width 1188 height 708
click at [90, 401] on link "Driver Groups" at bounding box center [102, 410] width 153 height 23
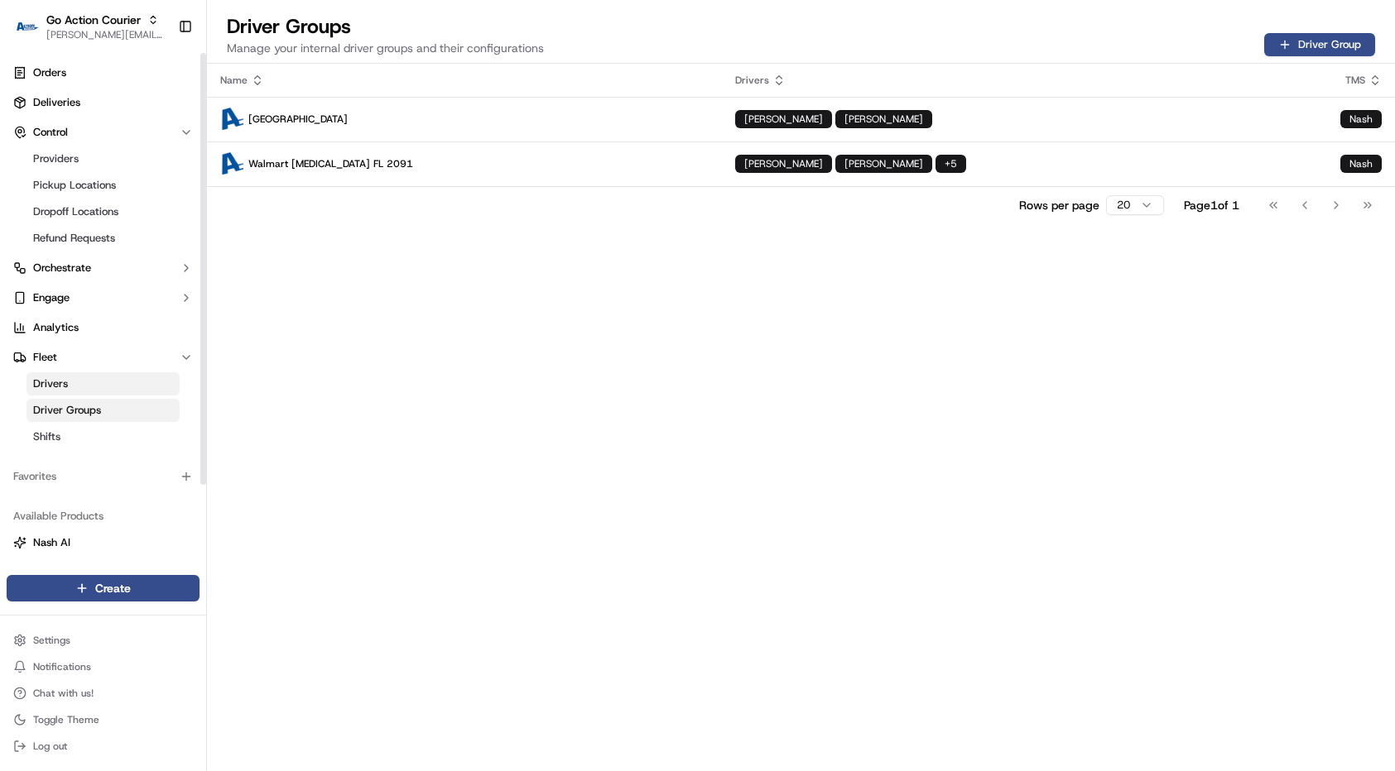
click at [89, 401] on link "Driver Groups" at bounding box center [102, 410] width 153 height 23
click at [89, 380] on link "Drivers" at bounding box center [102, 383] width 153 height 23
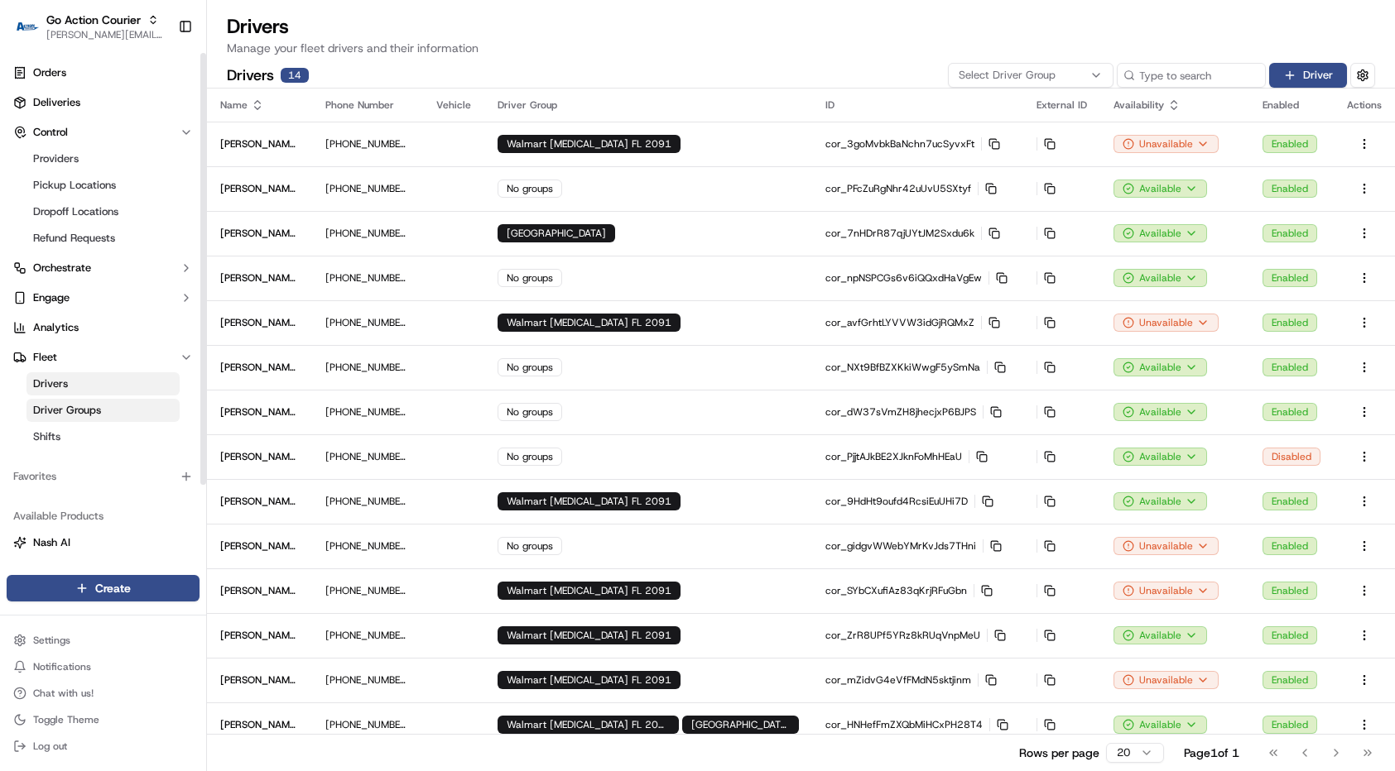
click at [85, 415] on span "Driver Groups" at bounding box center [67, 410] width 68 height 15
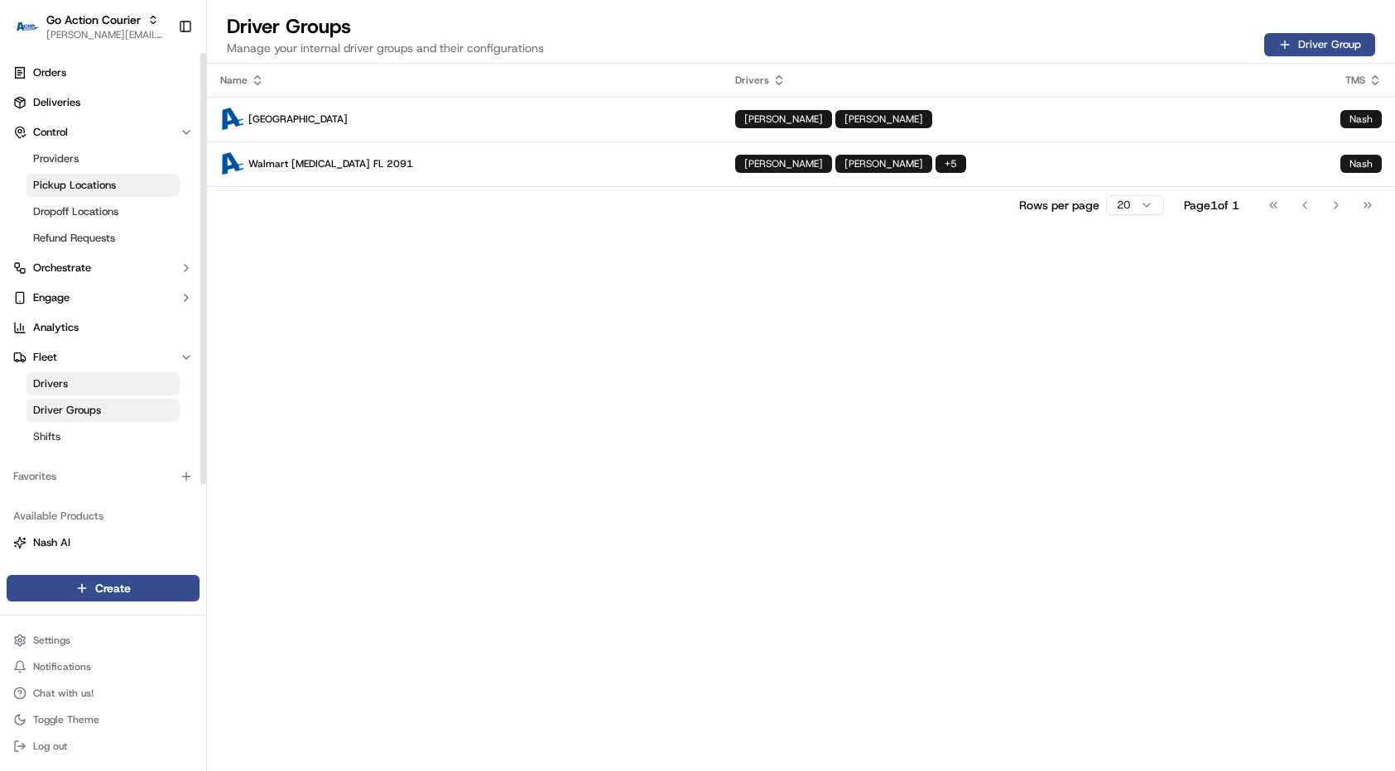
click at [131, 174] on link "Pickup Locations" at bounding box center [102, 185] width 153 height 23
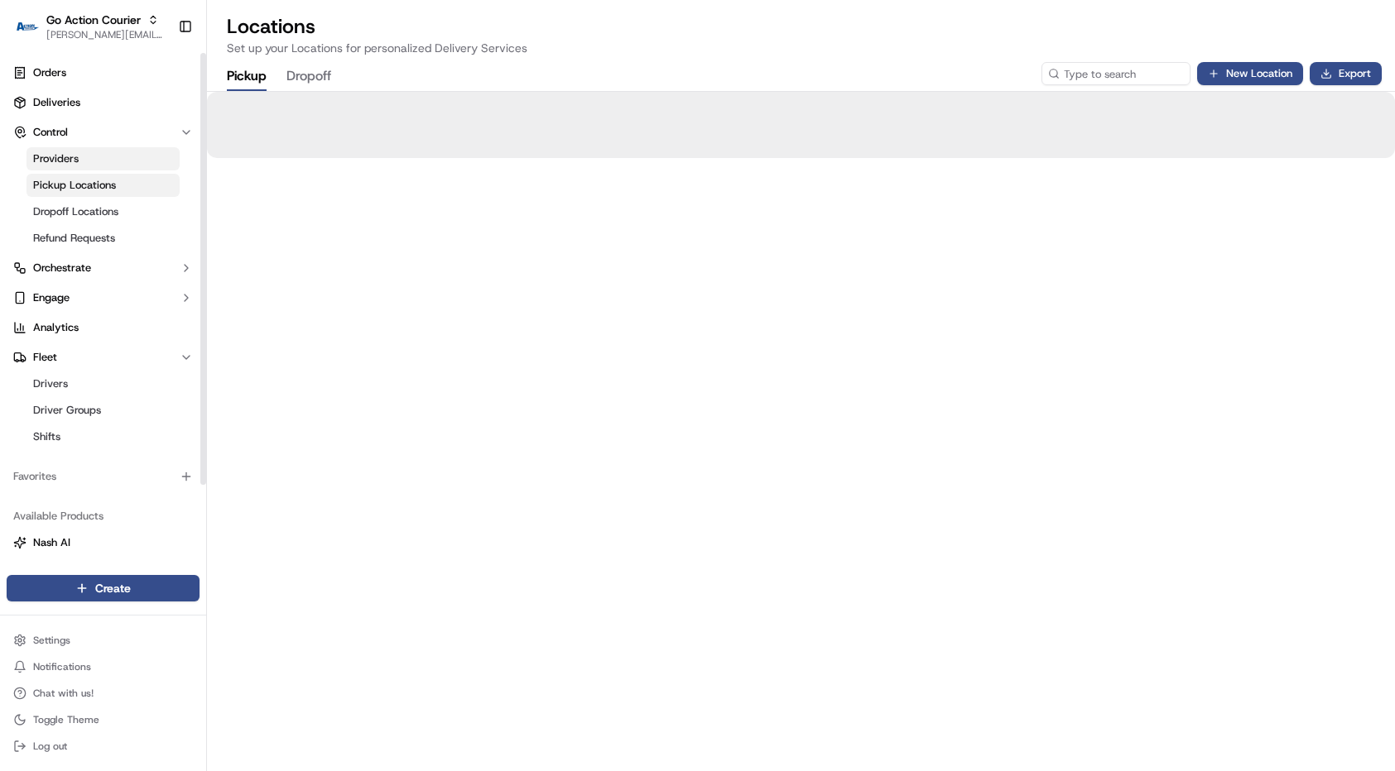
click at [132, 161] on link "Providers" at bounding box center [102, 158] width 153 height 23
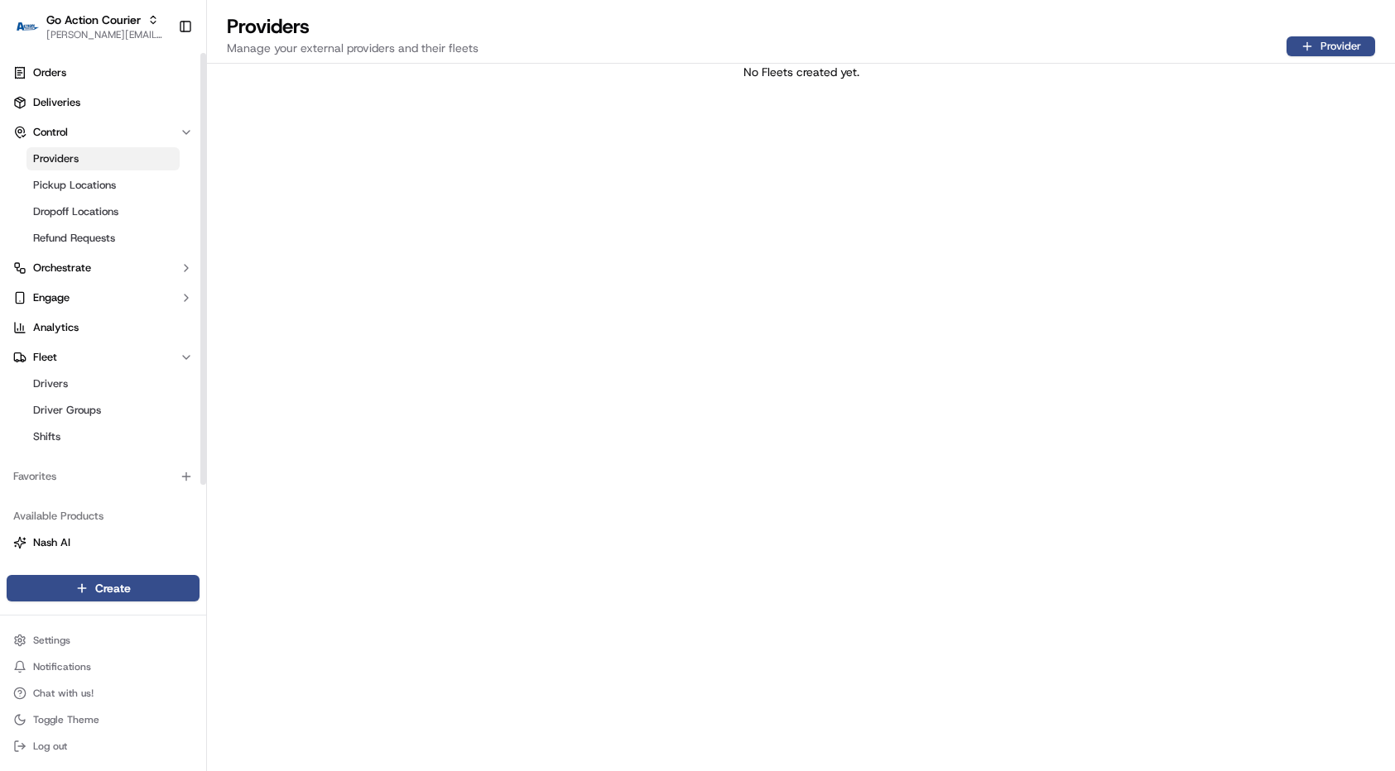
click at [1159, 265] on div "No Fleets created yet." at bounding box center [801, 418] width 1188 height 708
click at [1331, 45] on button "Provider" at bounding box center [1330, 46] width 89 height 20
click at [339, 401] on div "No Fleets created yet." at bounding box center [801, 418] width 1188 height 708
click at [1314, 55] on button "Provider" at bounding box center [1330, 46] width 89 height 20
click at [1329, 36] on div "Providers Manage your external providers and their fleets Provider" at bounding box center [801, 38] width 1188 height 50
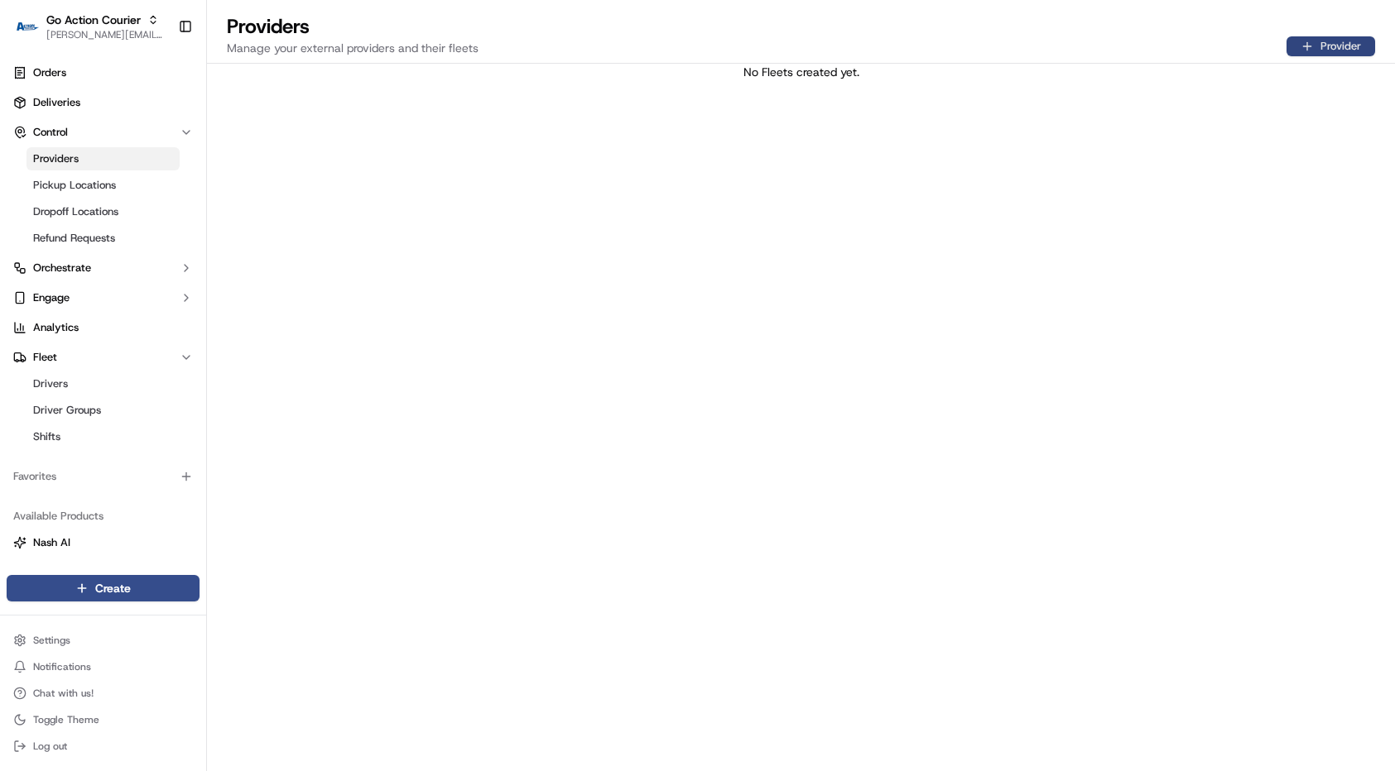
click at [1329, 36] on button "Provider" at bounding box center [1330, 46] width 89 height 20
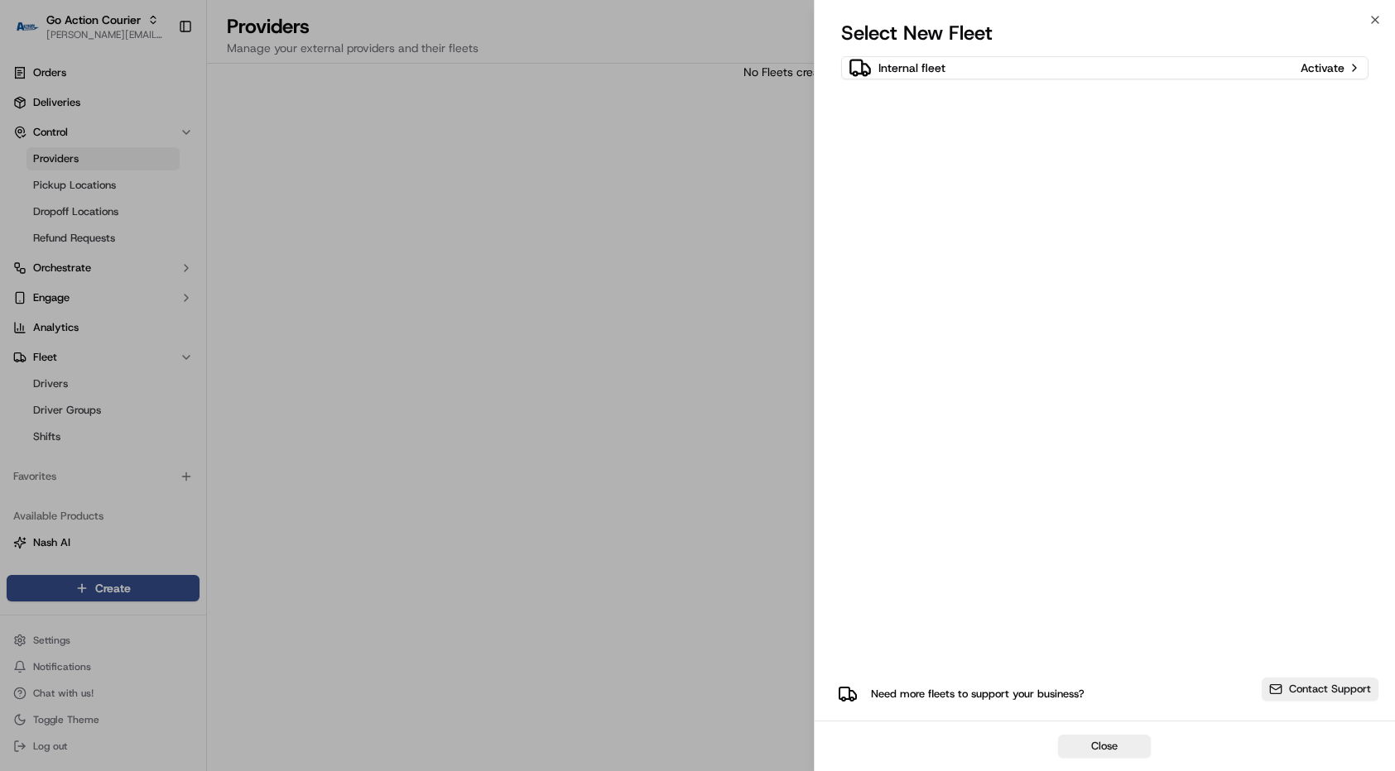
click at [913, 91] on div "Internal fleet Activate Need more fleets to support your business? Contact Supp…" at bounding box center [1104, 386] width 527 height 661
click at [920, 78] on div "Internal fleet" at bounding box center [1070, 67] width 445 height 23
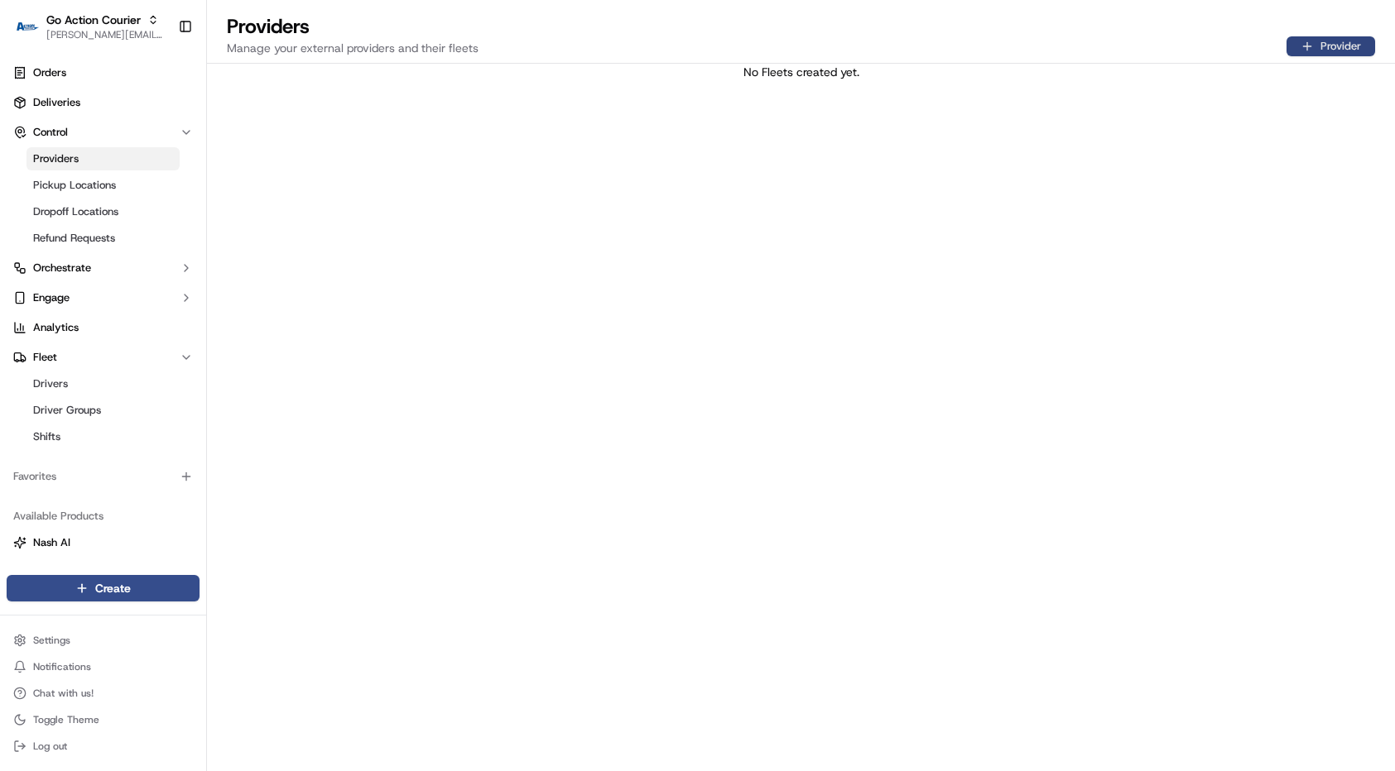
click at [1312, 53] on button "Provider" at bounding box center [1330, 46] width 89 height 20
click at [132, 414] on link "Driver Groups" at bounding box center [102, 410] width 153 height 23
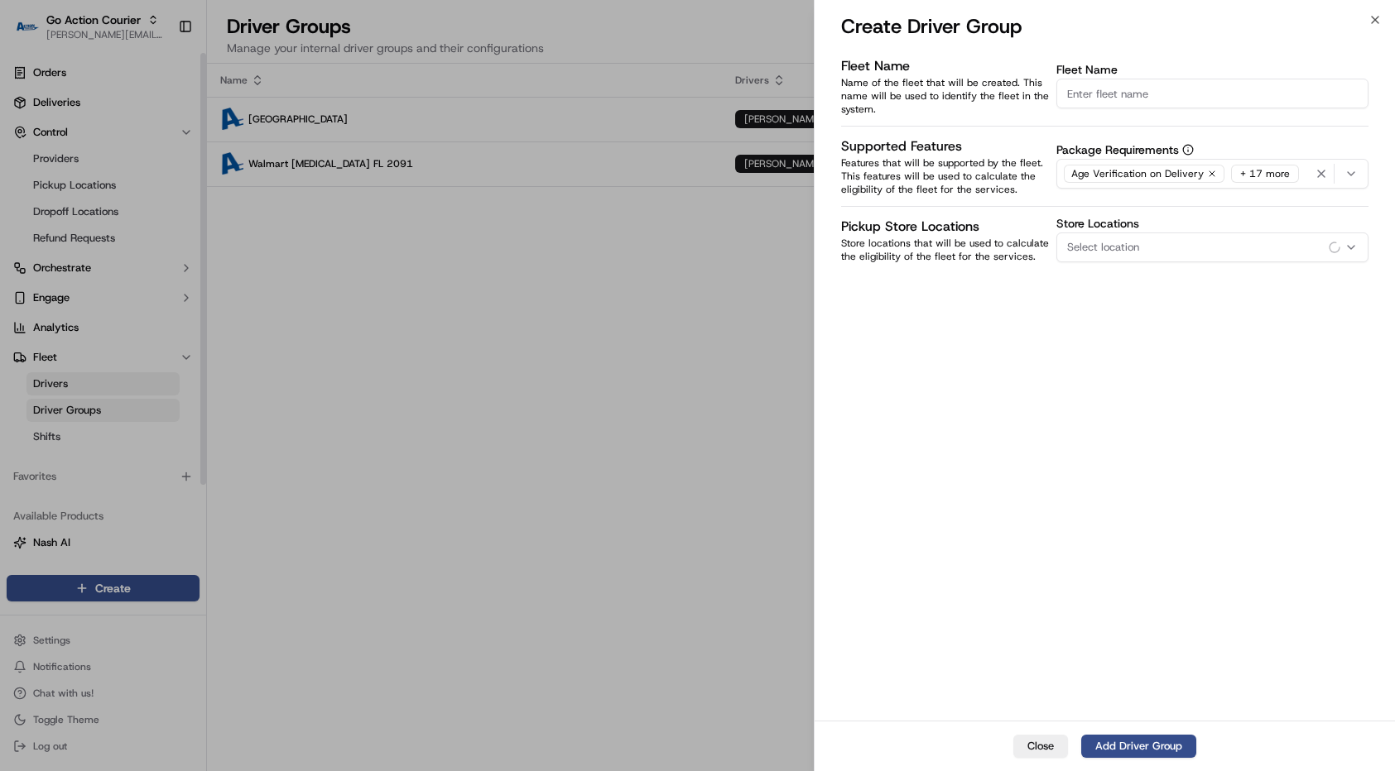
click at [110, 371] on div at bounding box center [697, 385] width 1395 height 771
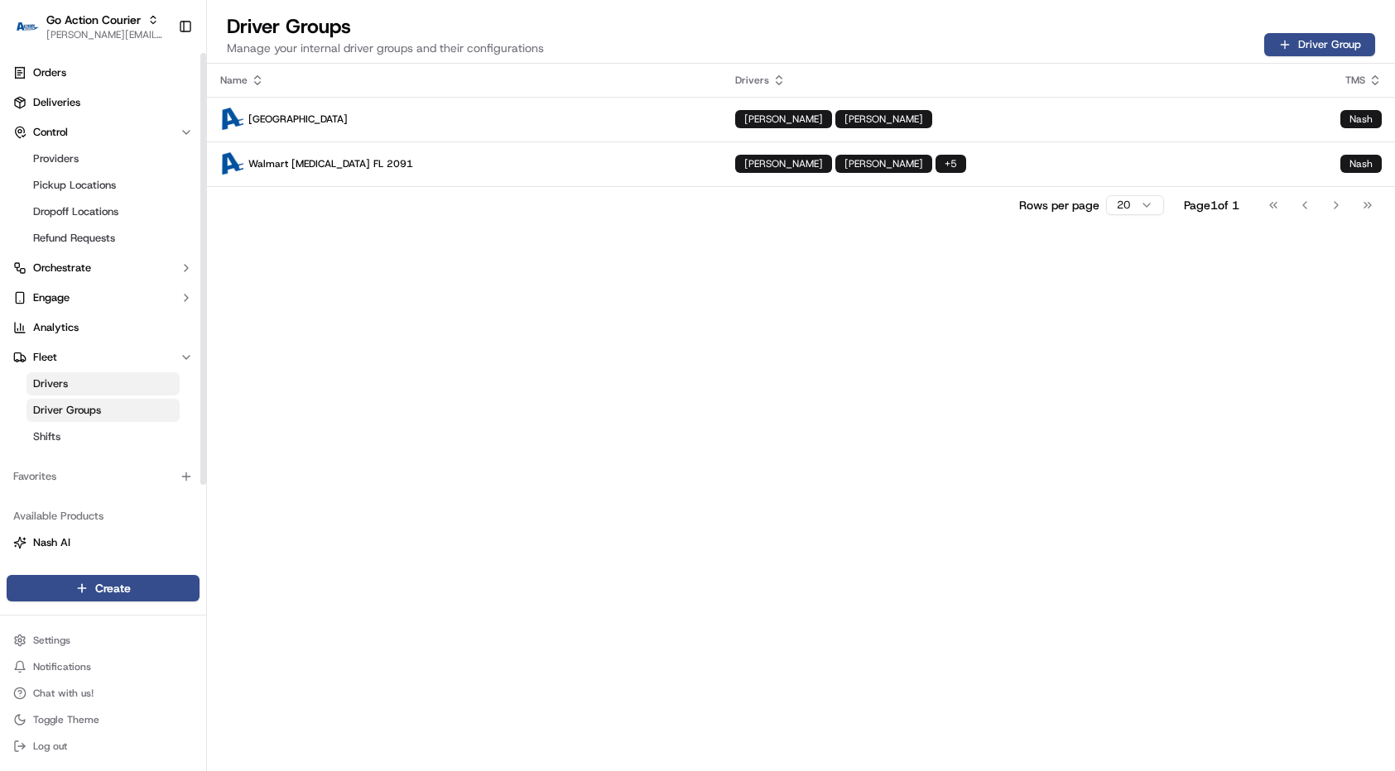
click at [96, 387] on link "Drivers" at bounding box center [102, 383] width 153 height 23
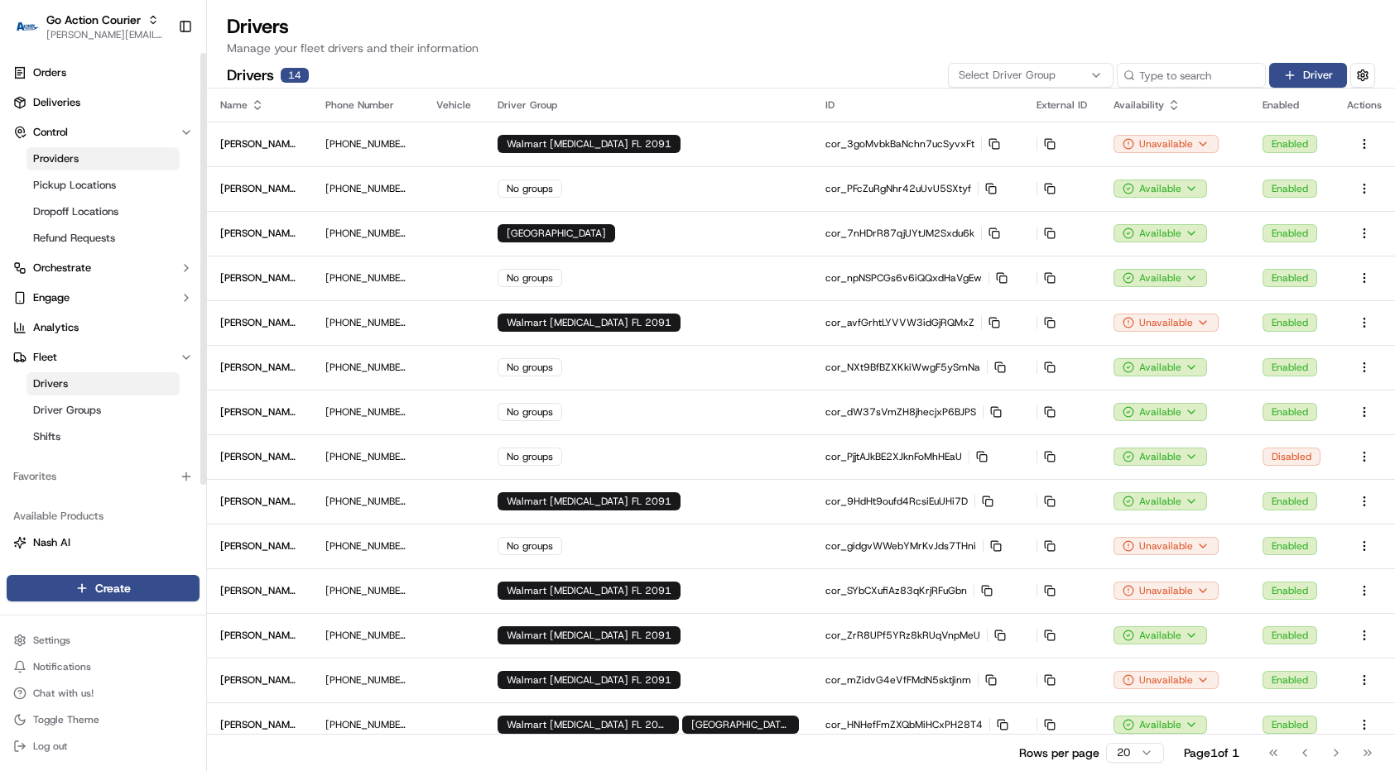
click at [98, 159] on link "Providers" at bounding box center [102, 158] width 153 height 23
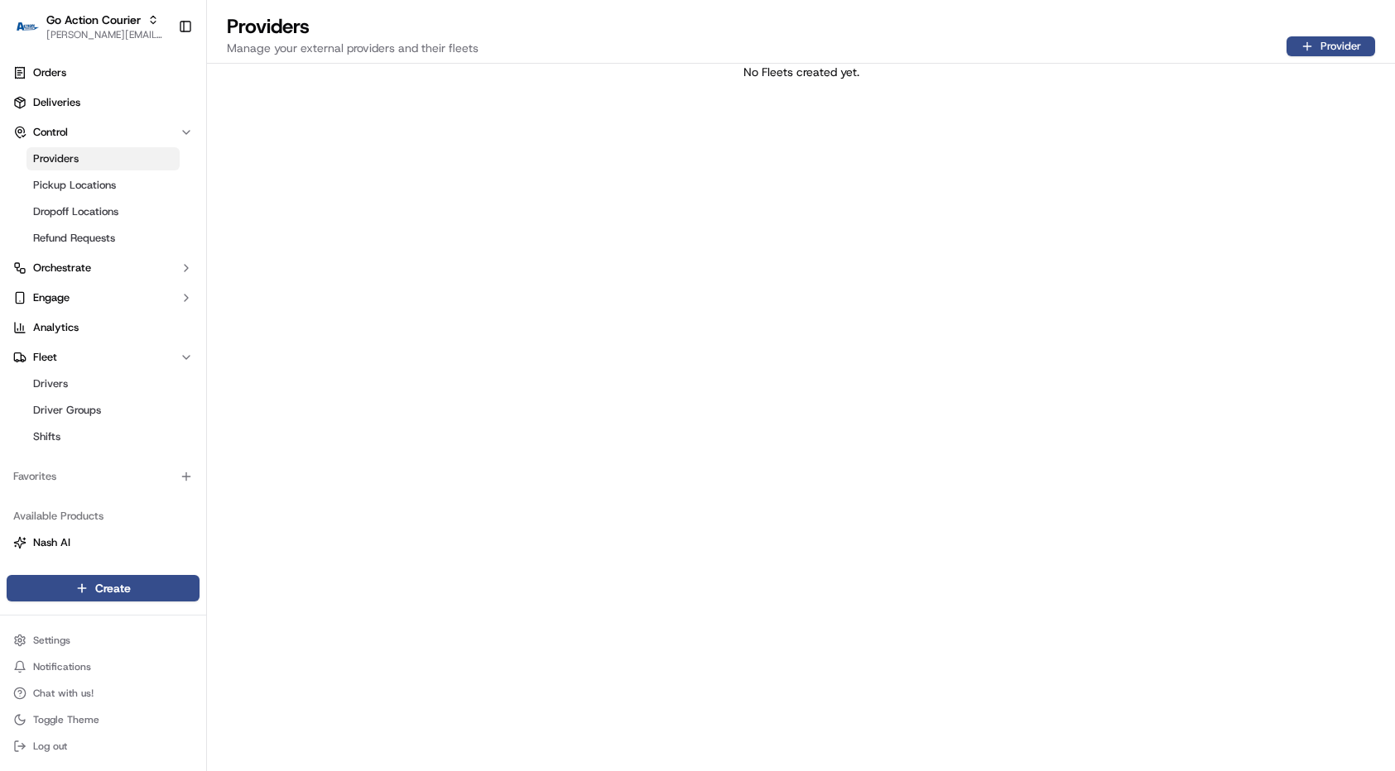
click at [488, 276] on div "No Fleets created yet." at bounding box center [801, 418] width 1188 height 708
click at [118, 377] on link "Drivers" at bounding box center [102, 383] width 153 height 23
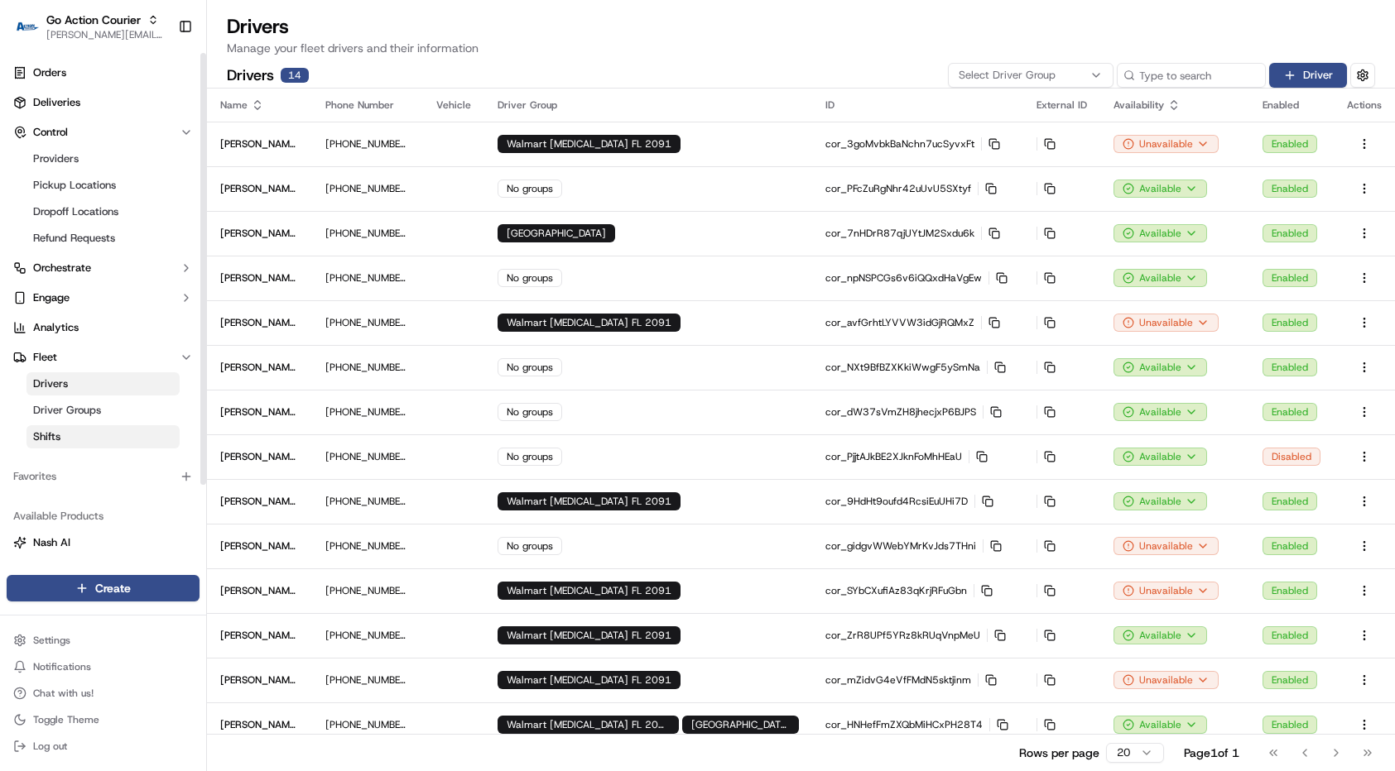
click at [118, 430] on link "Shifts" at bounding box center [102, 436] width 153 height 23
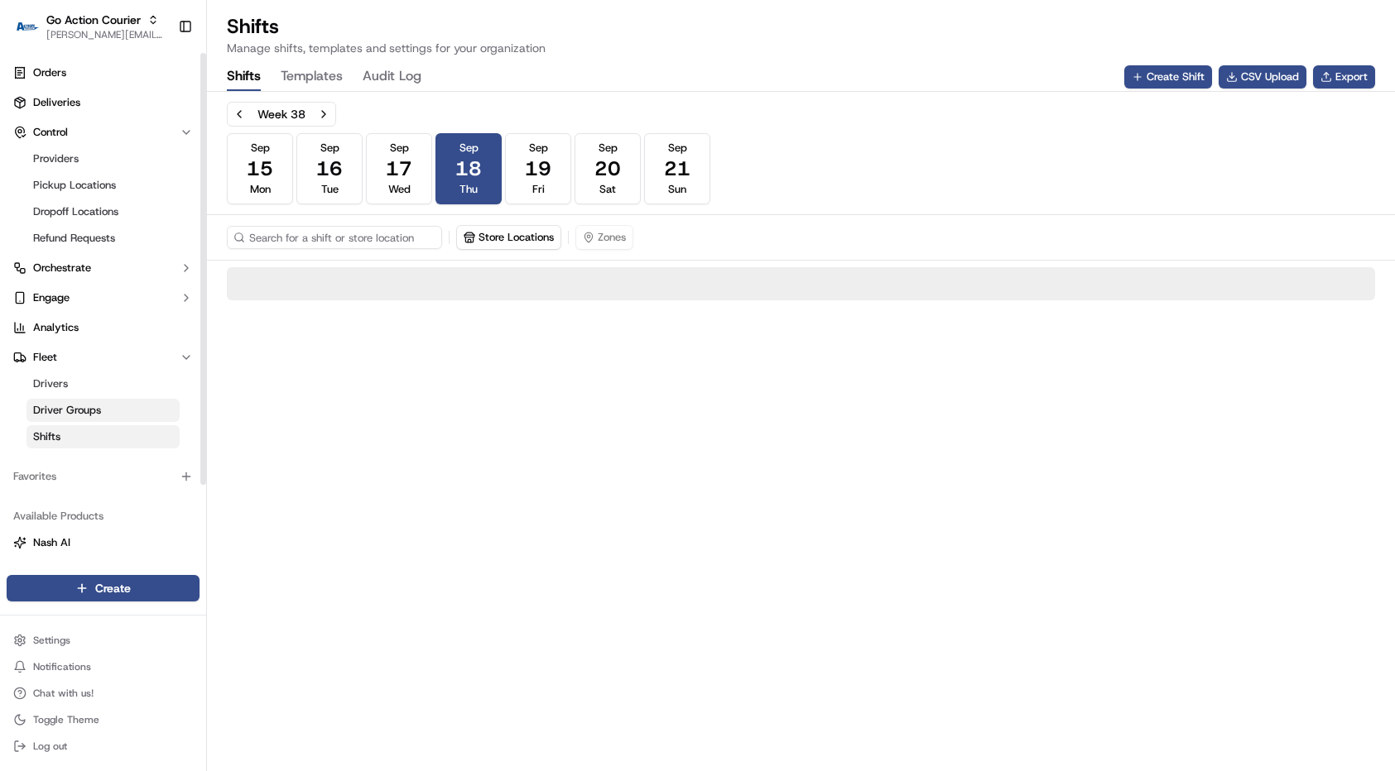
click at [116, 417] on link "Driver Groups" at bounding box center [102, 410] width 153 height 23
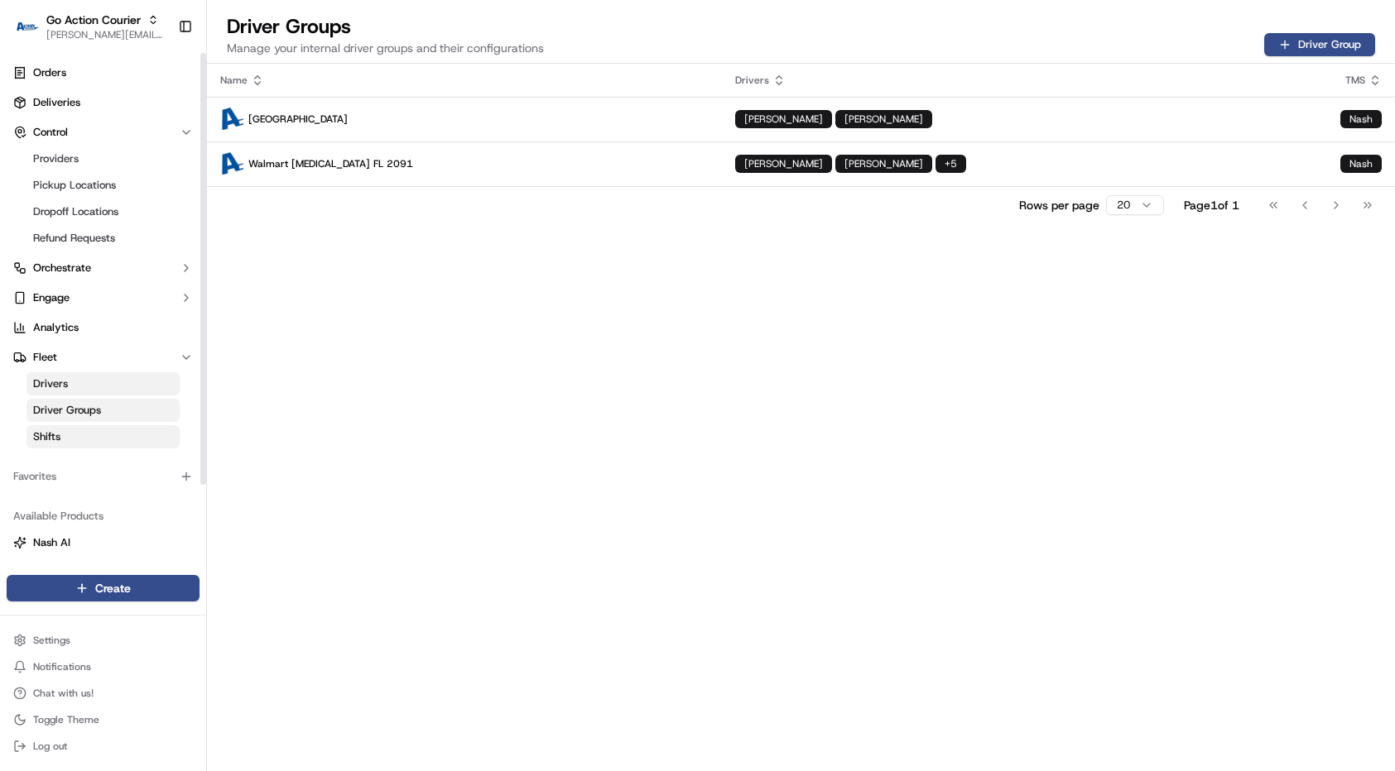
click at [107, 433] on link "Shifts" at bounding box center [102, 436] width 153 height 23
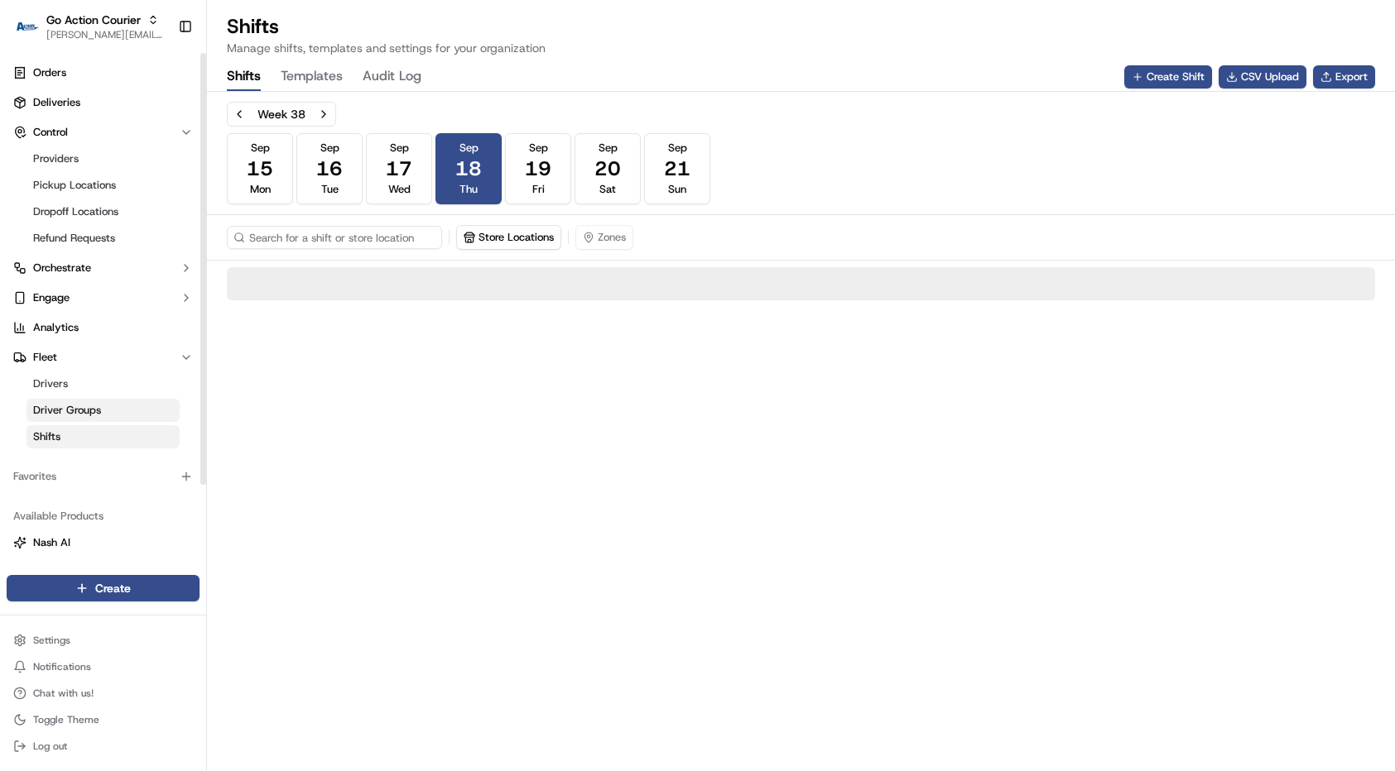
click at [103, 416] on link "Driver Groups" at bounding box center [102, 410] width 153 height 23
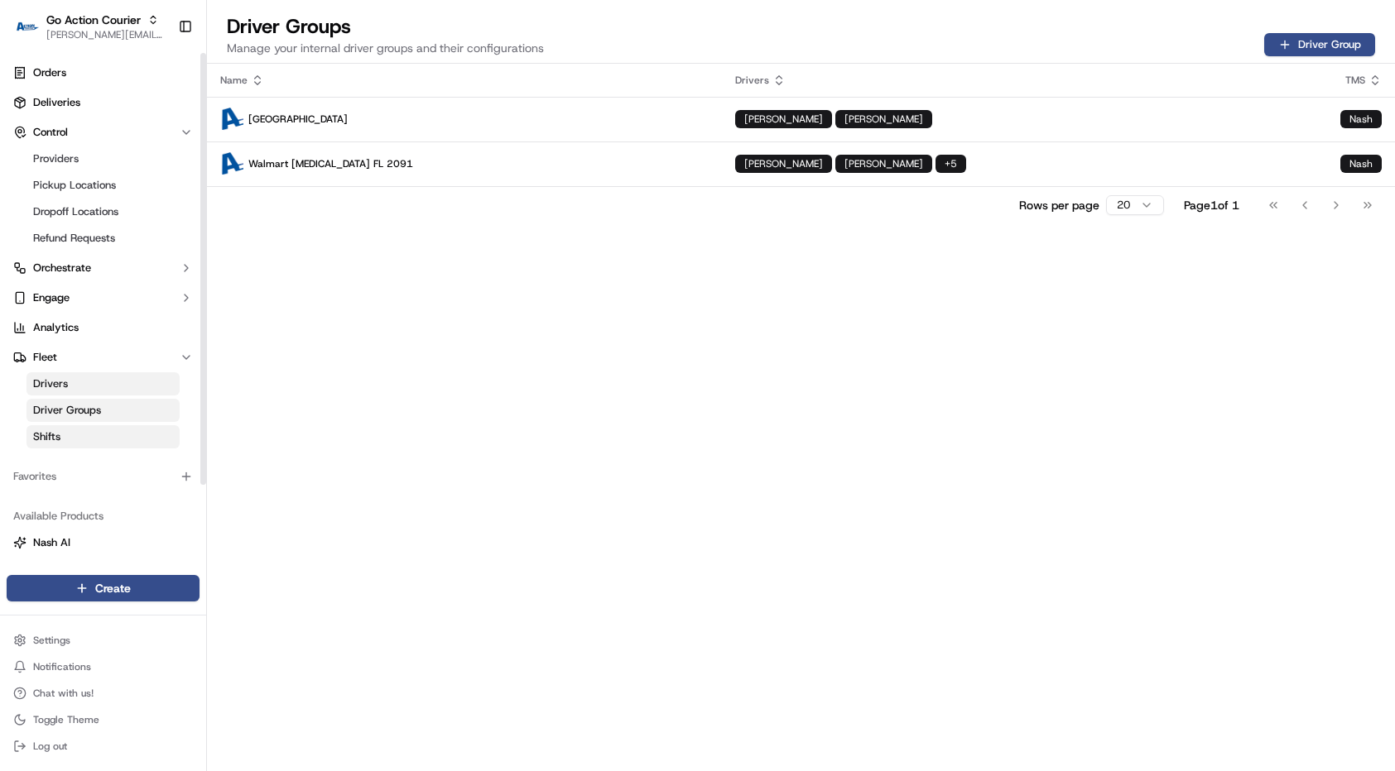
click at [80, 437] on link "Shifts" at bounding box center [102, 436] width 153 height 23
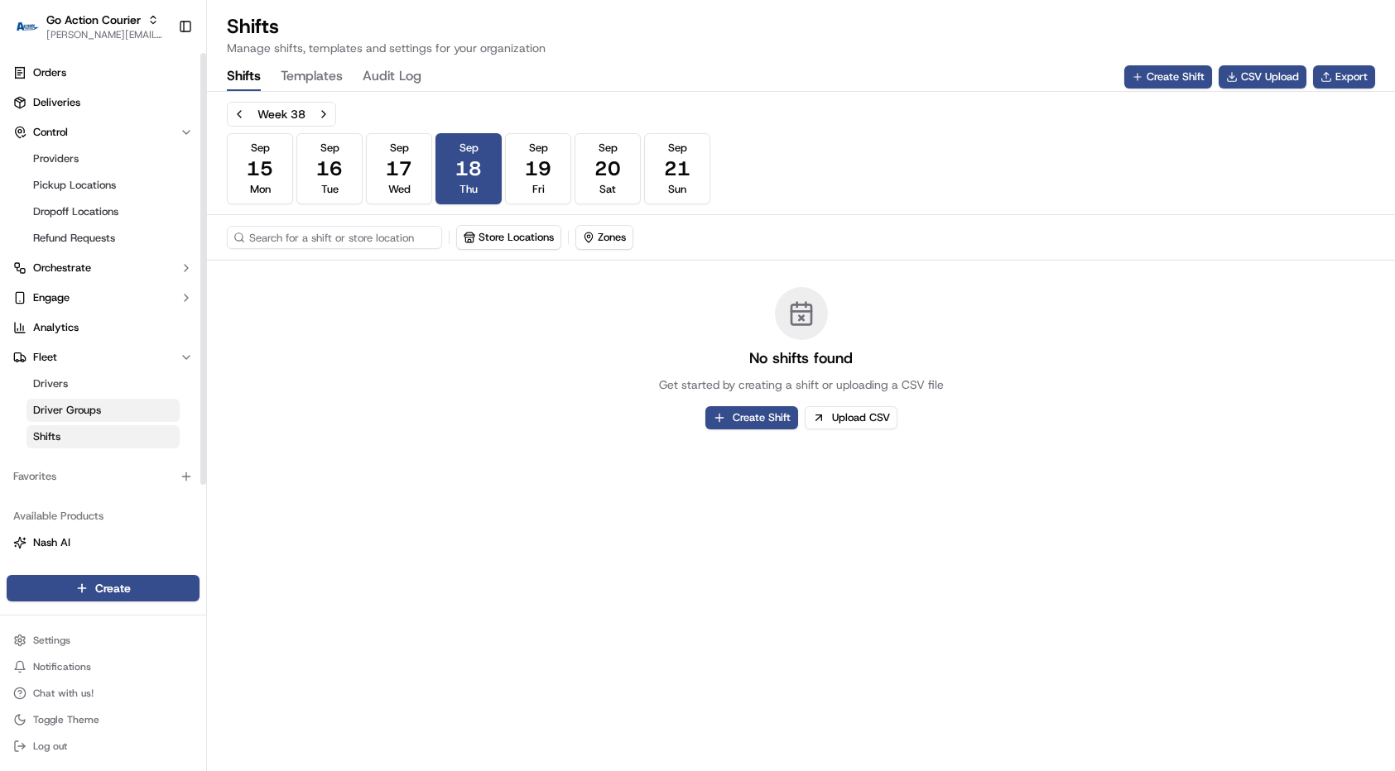
click at [89, 403] on span "Driver Groups" at bounding box center [67, 410] width 68 height 15
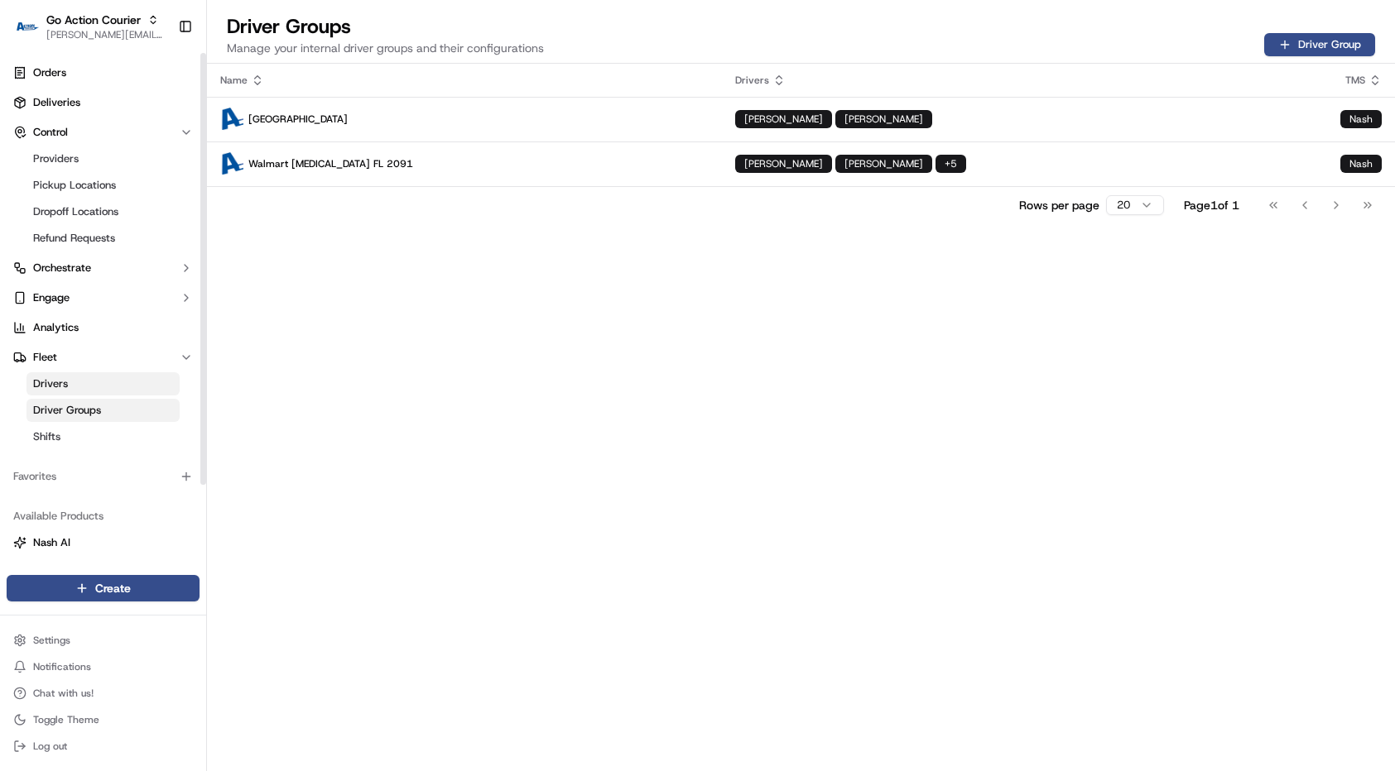
click at [91, 389] on link "Drivers" at bounding box center [102, 383] width 153 height 23
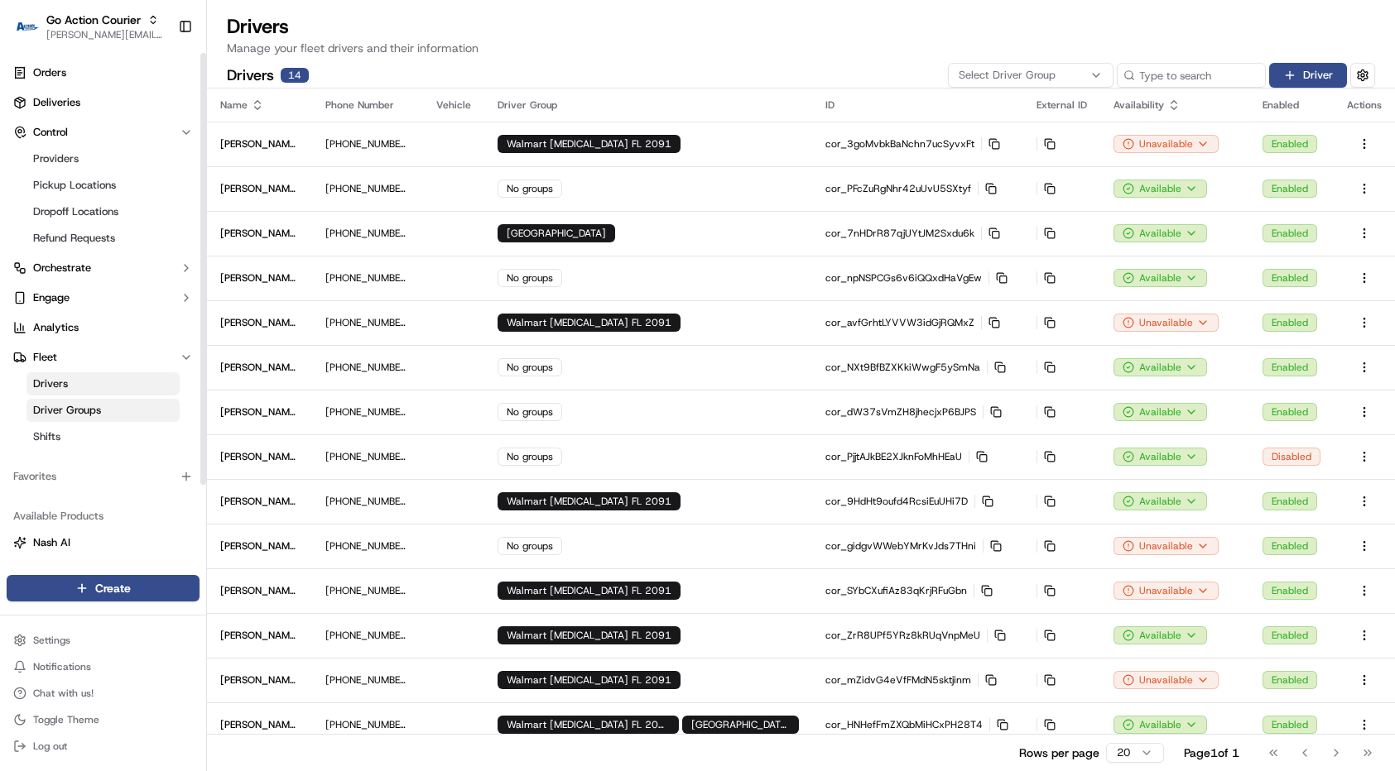
click at [89, 406] on span "Driver Groups" at bounding box center [67, 410] width 68 height 15
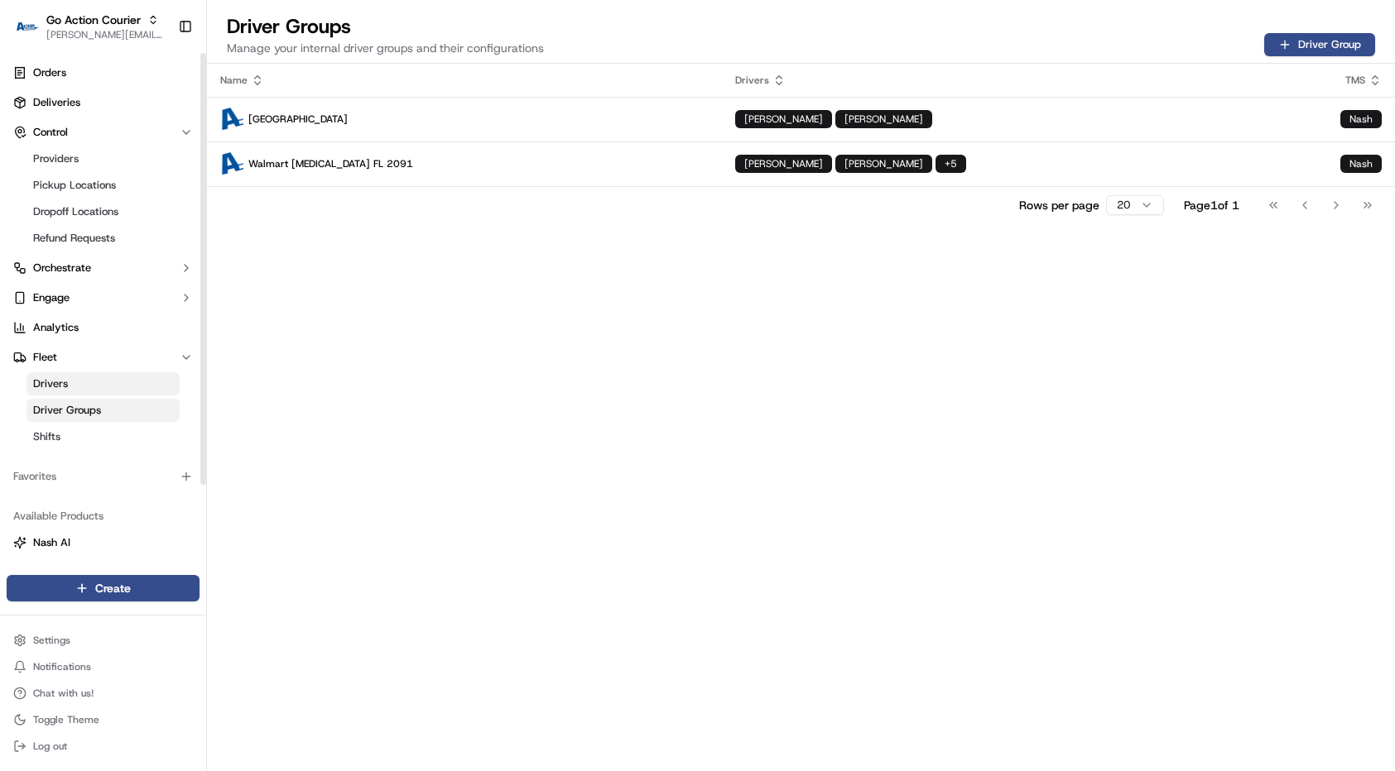
click at [89, 395] on link "Drivers" at bounding box center [102, 383] width 153 height 23
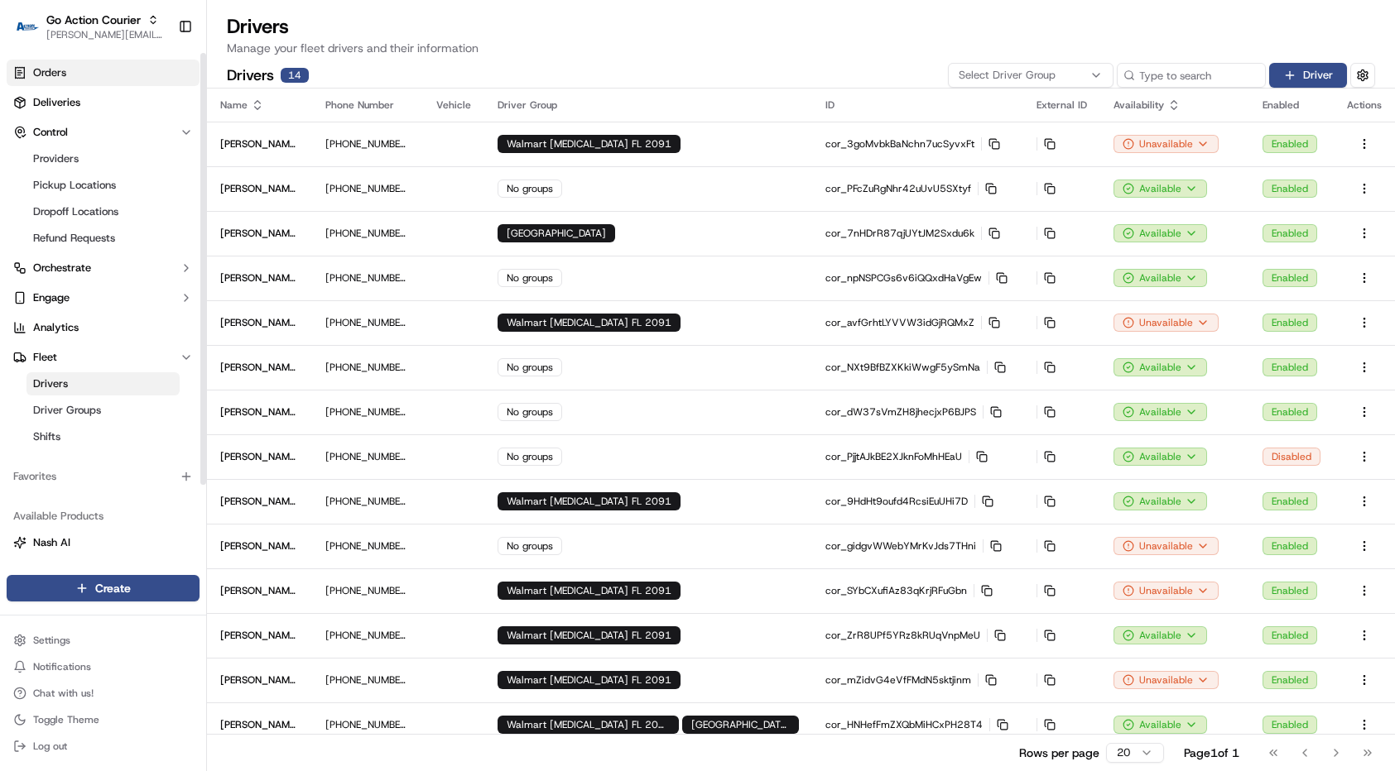
click at [65, 78] on span "Orders" at bounding box center [49, 72] width 33 height 15
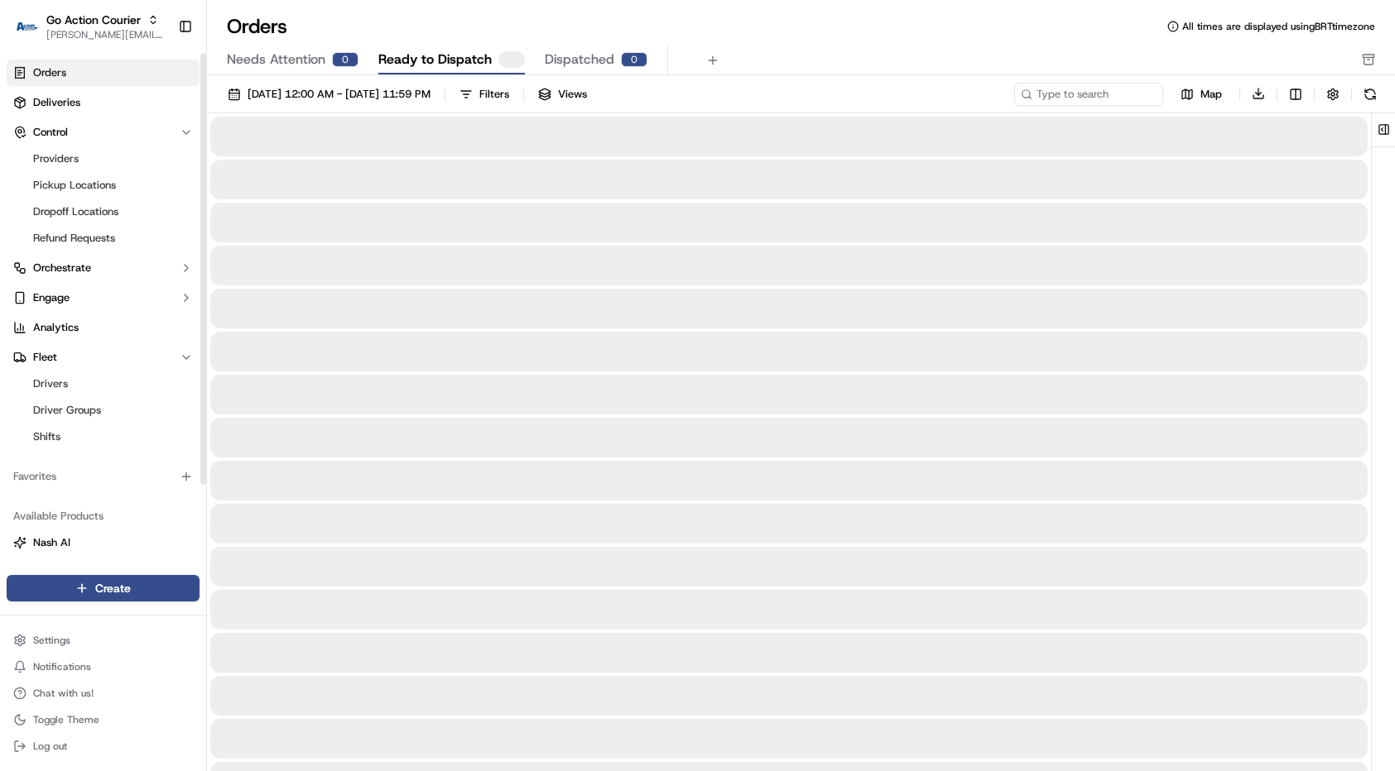
click at [521, 353] on div at bounding box center [788, 352] width 1157 height 40
